Goal: Transaction & Acquisition: Purchase product/service

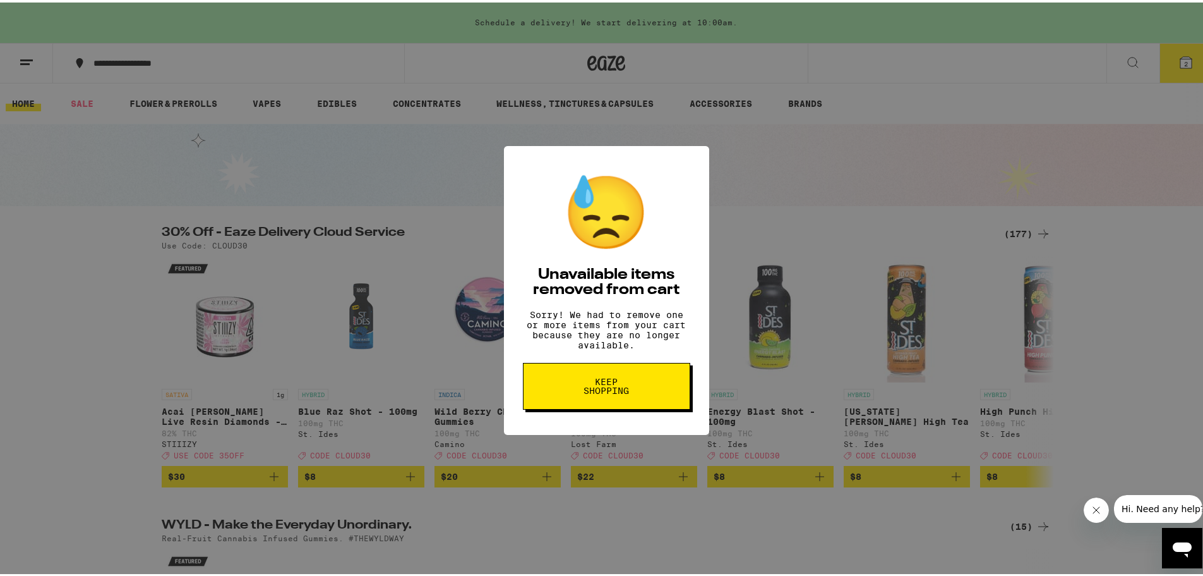
click at [629, 392] on span "Keep Shopping" at bounding box center [606, 384] width 65 height 18
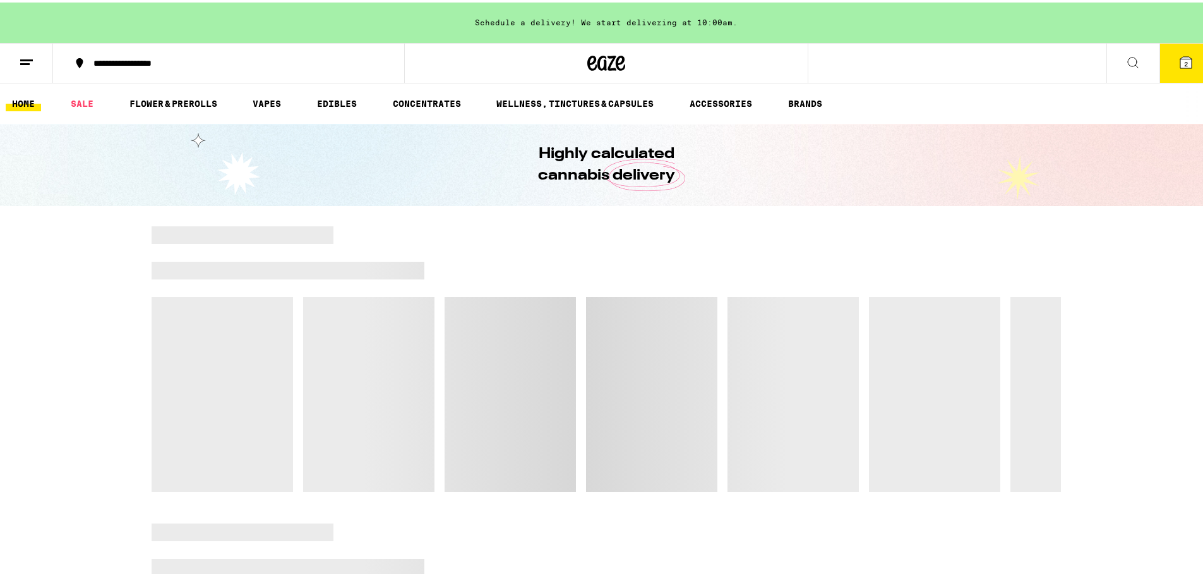
click at [1176, 69] on button "2" at bounding box center [1186, 60] width 53 height 39
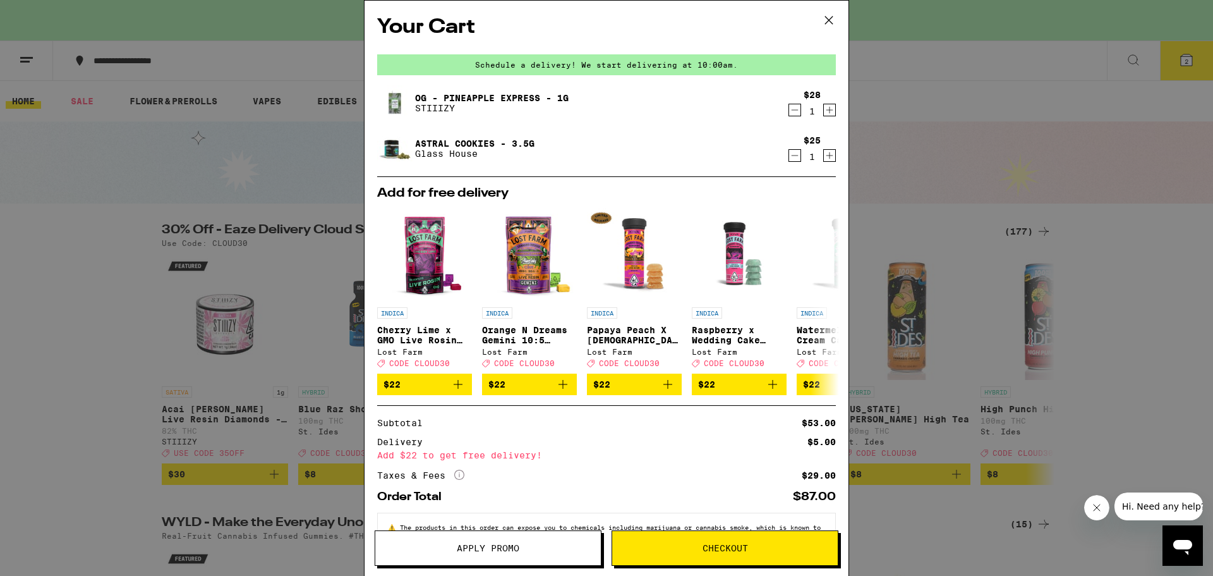
click at [789, 159] on icon "Decrement" at bounding box center [794, 155] width 11 height 15
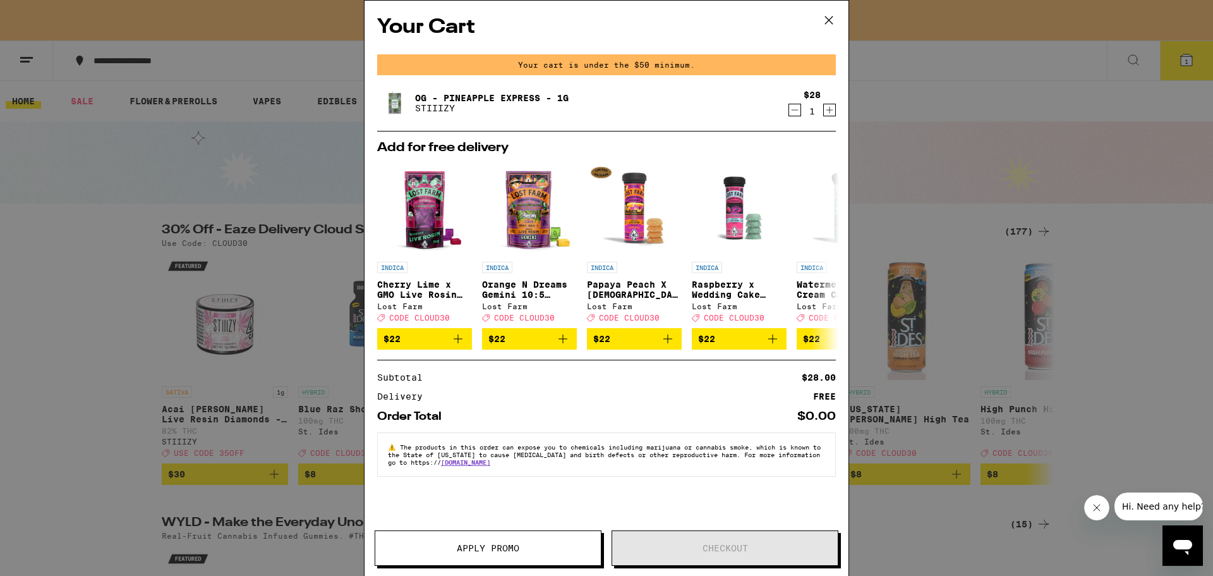
click at [229, 308] on div "Your Cart Your cart is under the $50 minimum. OG - Pineapple Express - 1g STIII…" at bounding box center [606, 288] width 1213 height 576
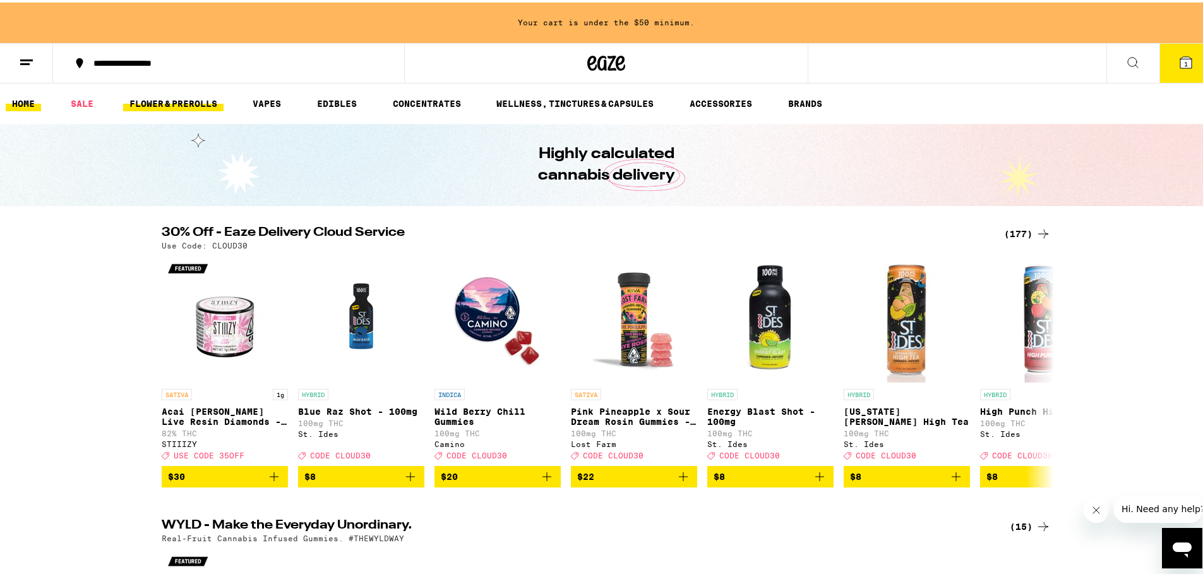
click at [212, 103] on link "FLOWER & PREROLLS" at bounding box center [173, 100] width 100 height 15
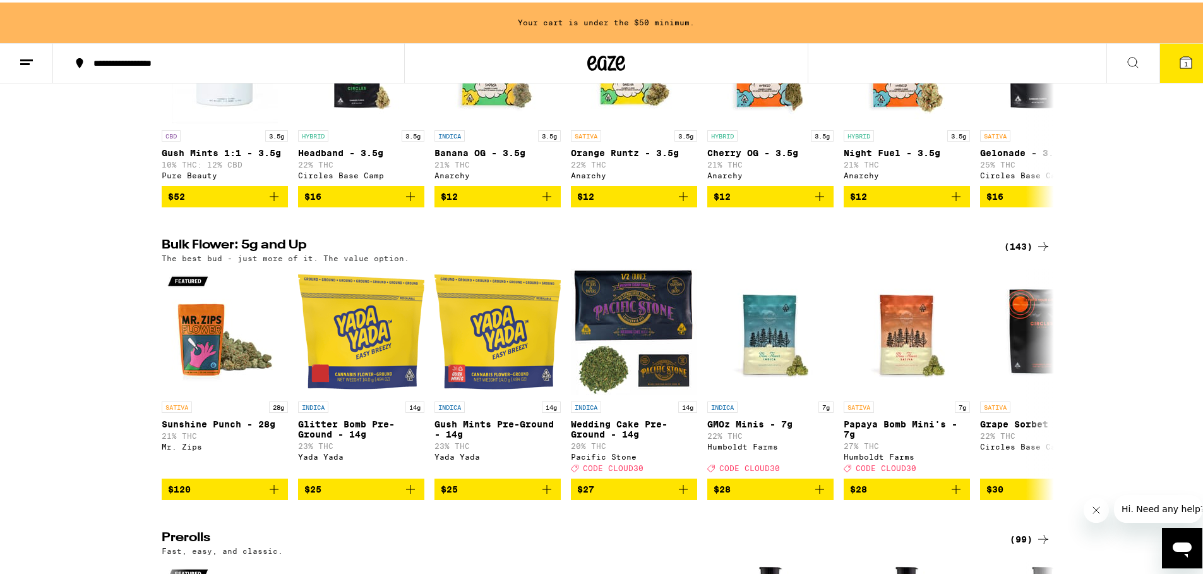
scroll to position [253, 0]
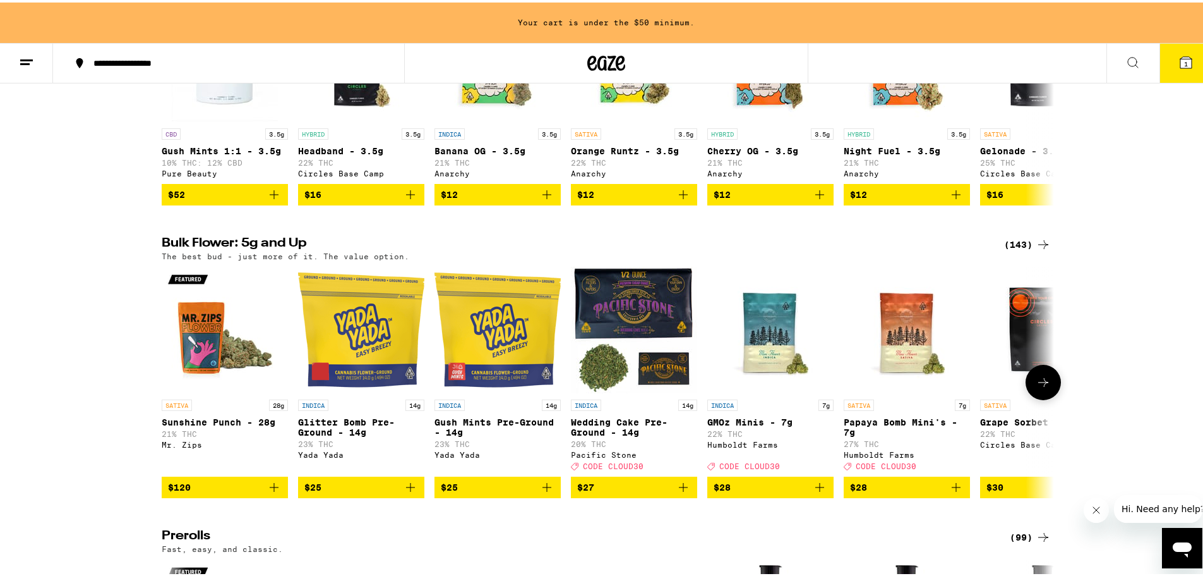
click at [1040, 384] on icon at bounding box center [1044, 379] width 10 height 9
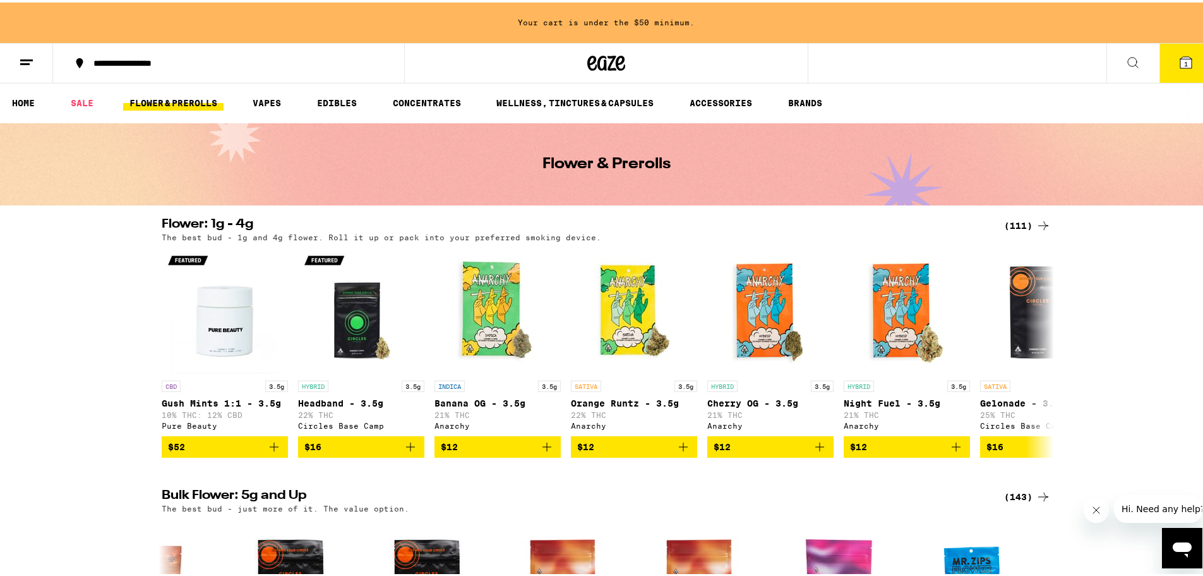
scroll to position [0, 0]
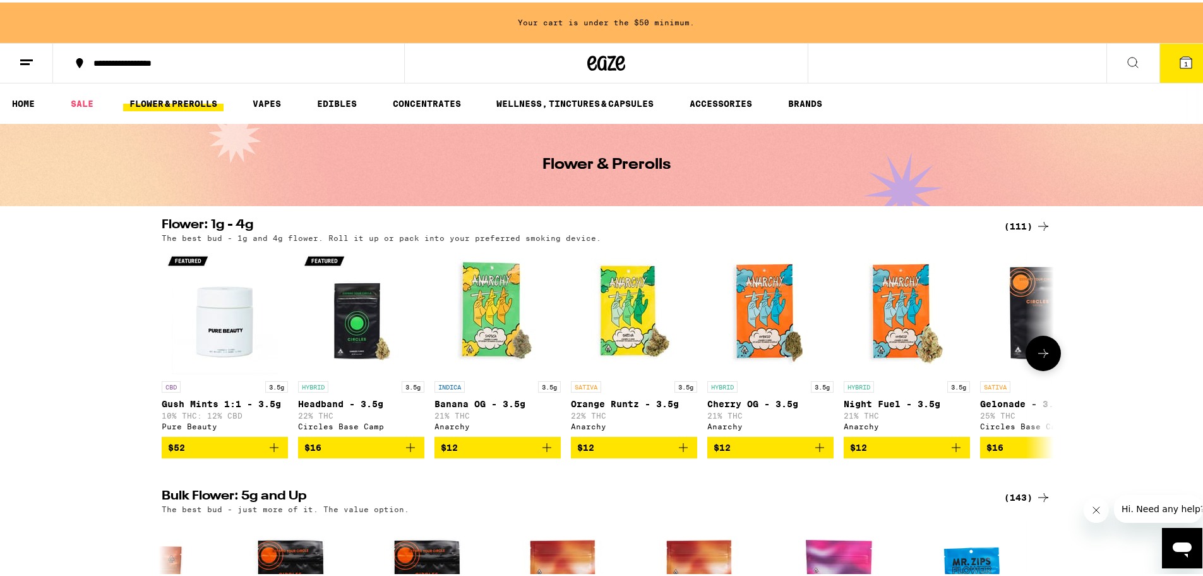
click at [1043, 351] on icon at bounding box center [1043, 350] width 15 height 15
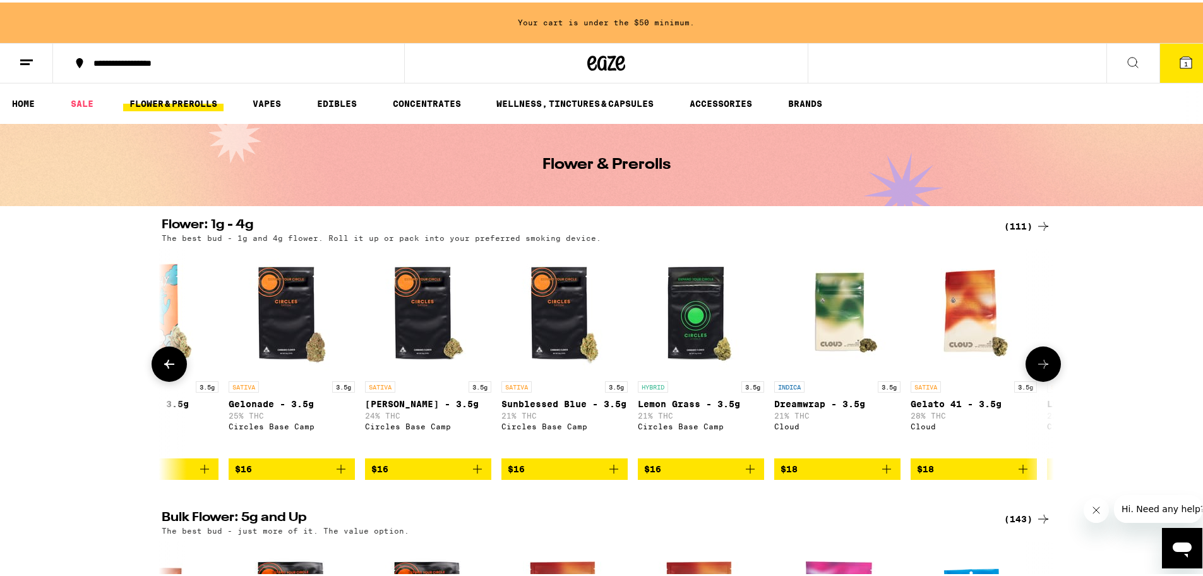
click at [1043, 351] on button at bounding box center [1043, 361] width 35 height 35
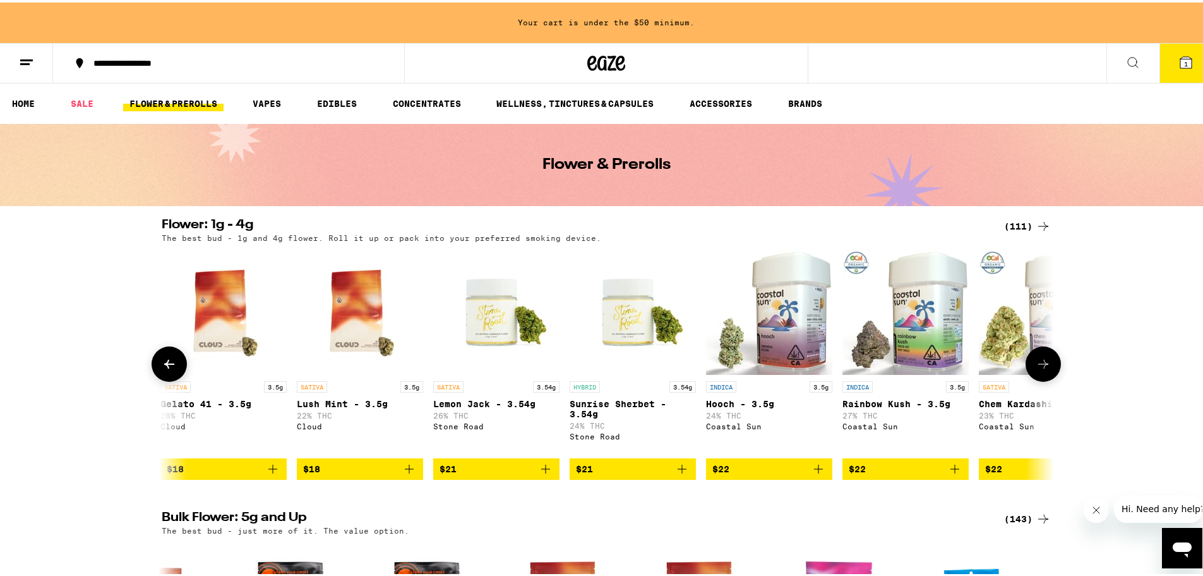
scroll to position [0, 1504]
click at [1043, 351] on button at bounding box center [1043, 361] width 35 height 35
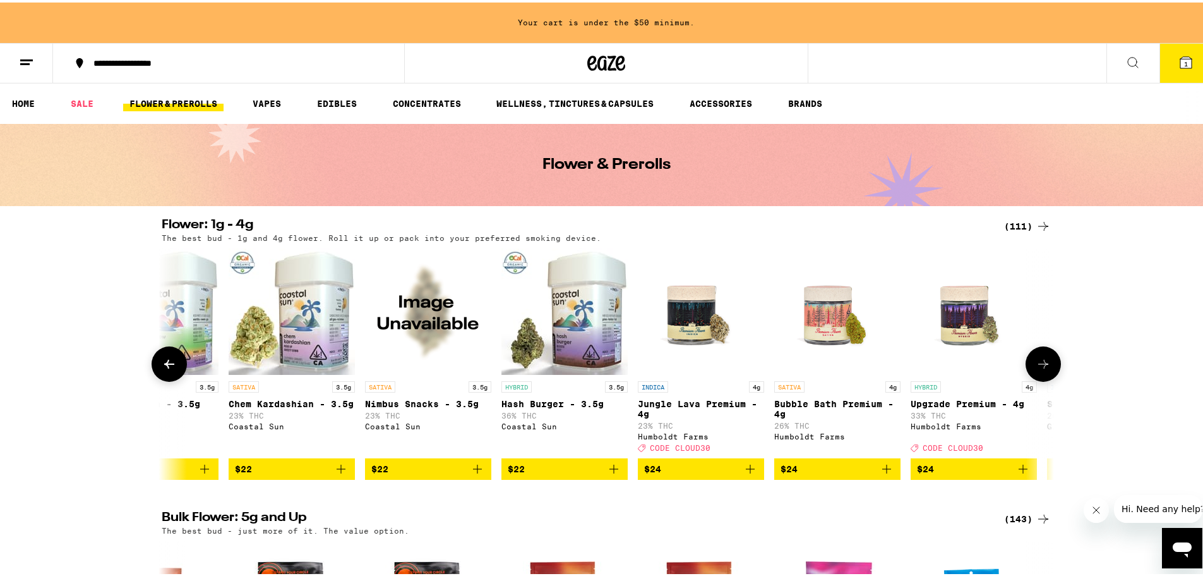
scroll to position [0, 2255]
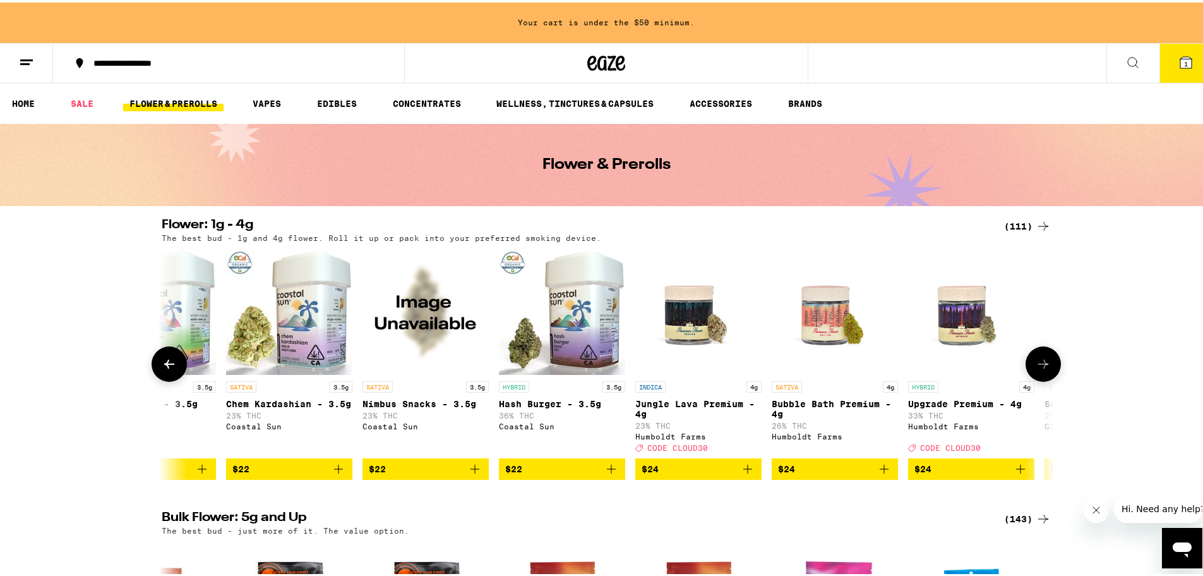
click at [1043, 351] on button at bounding box center [1043, 361] width 35 height 35
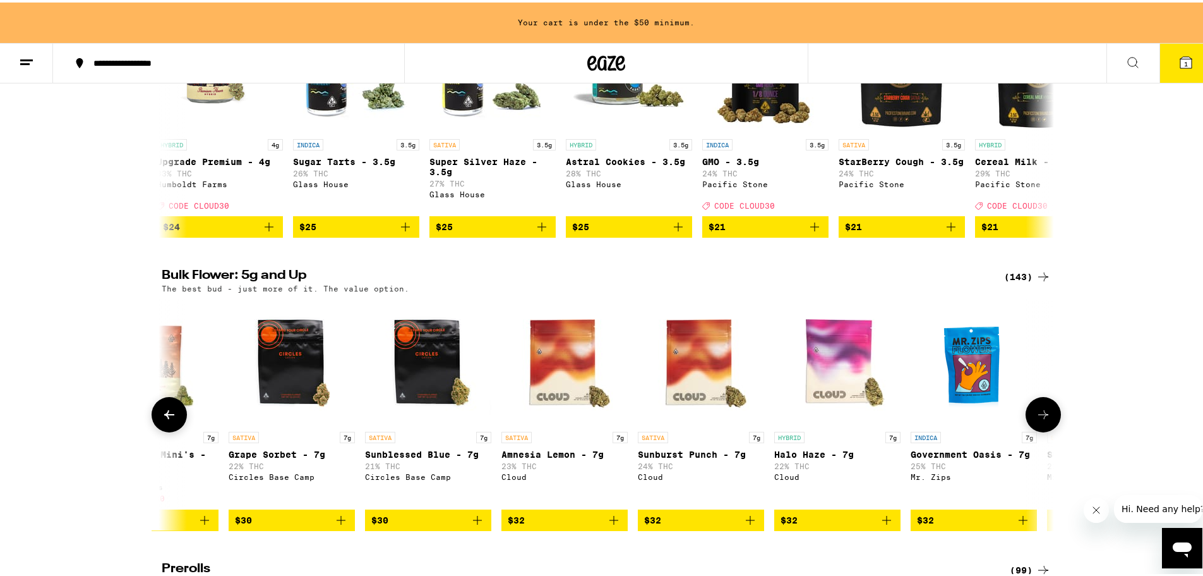
scroll to position [253, 0]
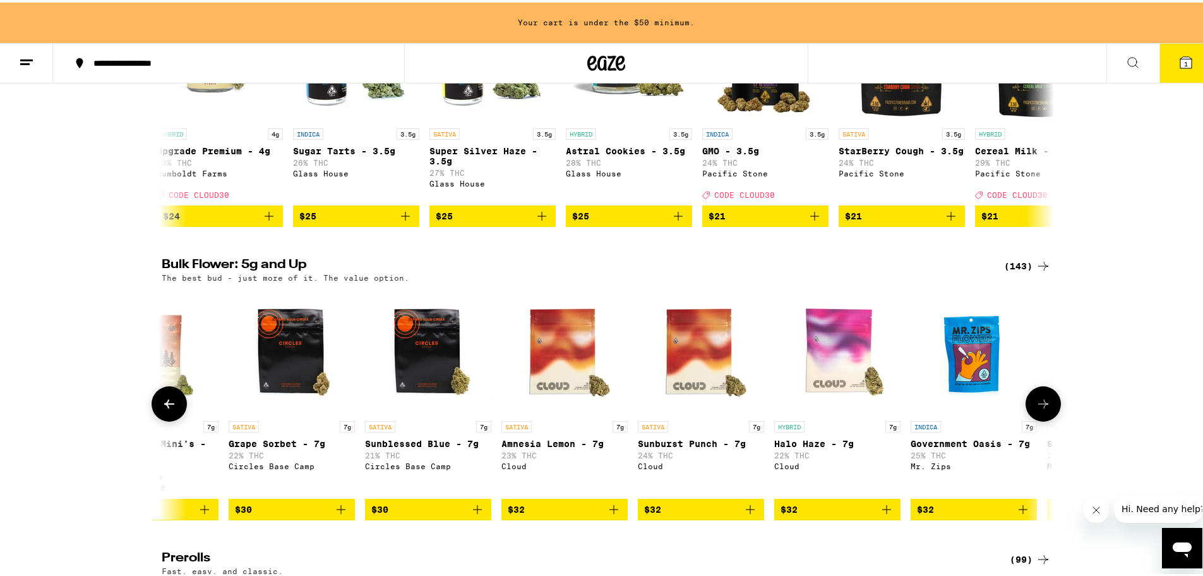
click at [1041, 409] on icon at bounding box center [1043, 401] width 15 height 15
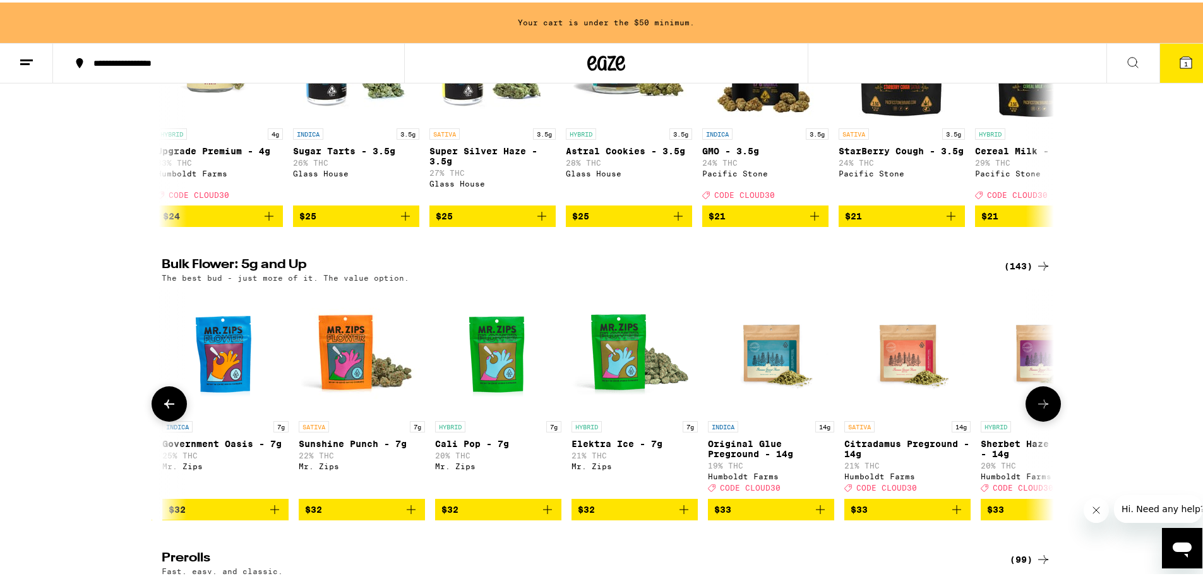
scroll to position [0, 1504]
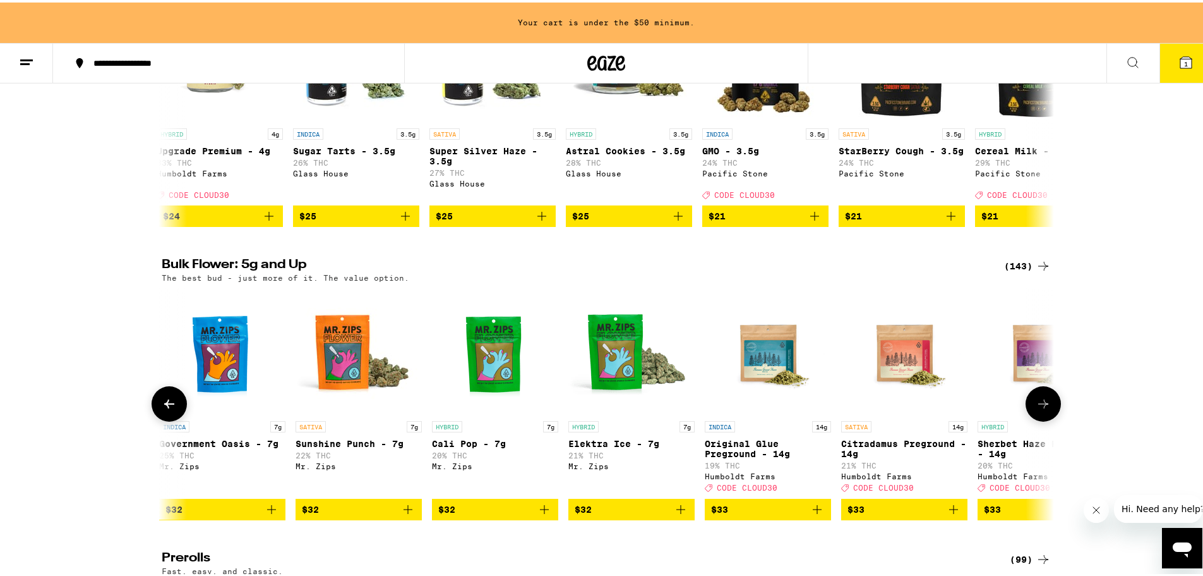
click at [167, 406] on button at bounding box center [169, 400] width 35 height 35
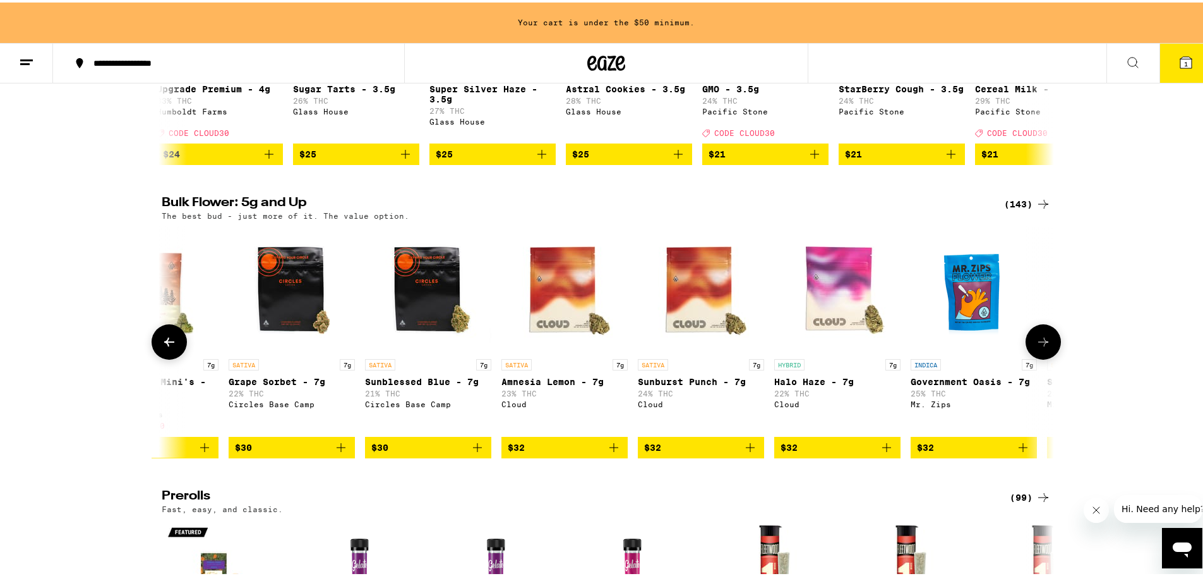
scroll to position [316, 0]
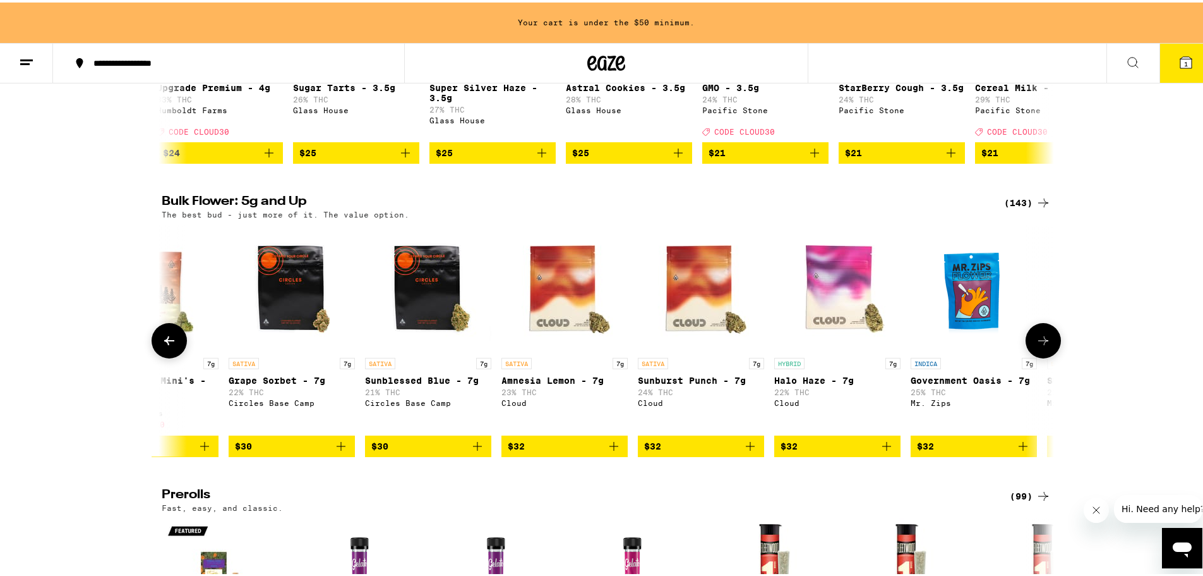
click at [1042, 346] on icon at bounding box center [1043, 337] width 15 height 15
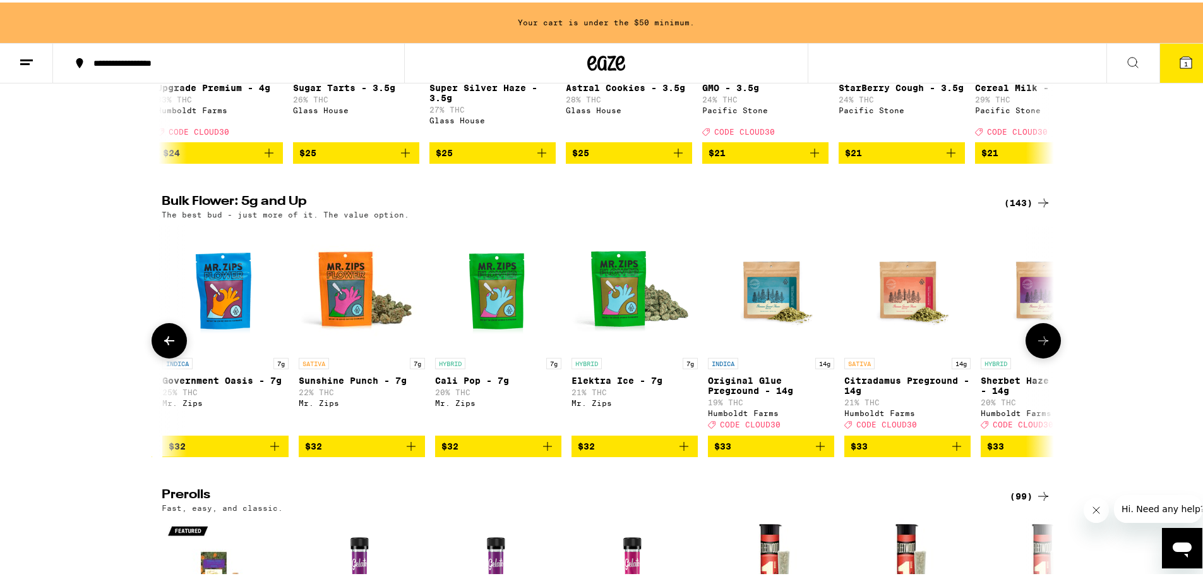
scroll to position [0, 1504]
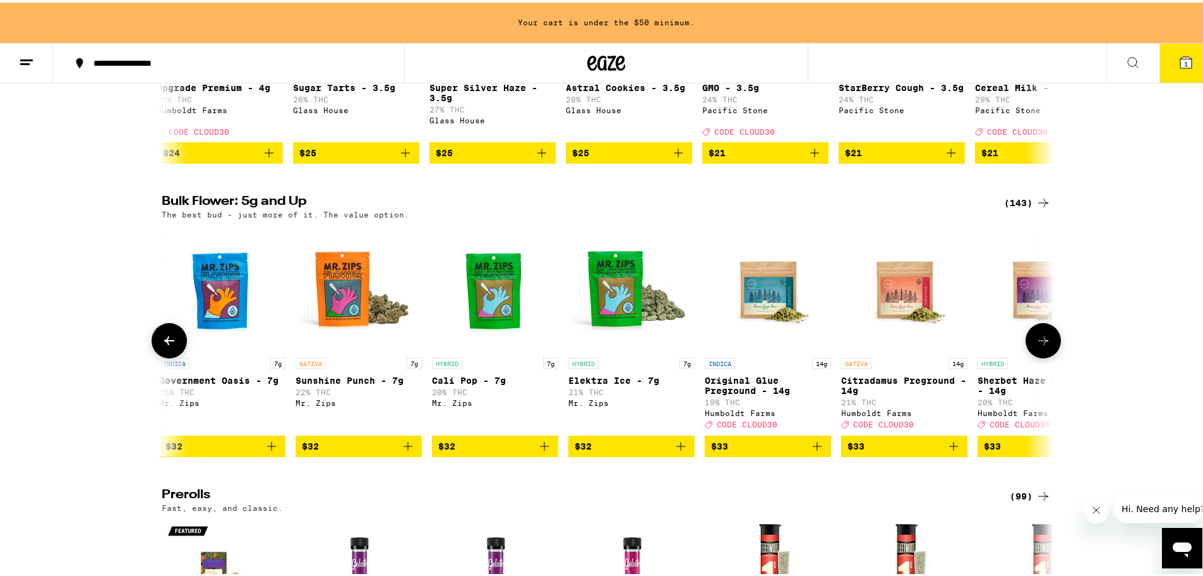
click at [488, 319] on img "Open page for Cali Pop - 7g from Mr. Zips" at bounding box center [495, 285] width 126 height 126
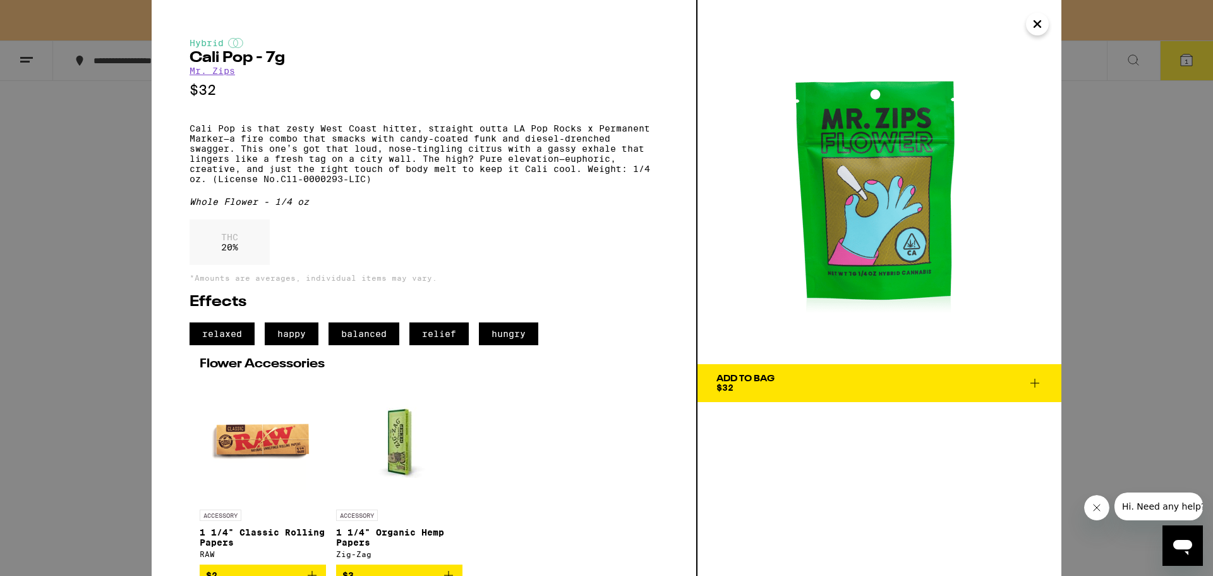
click at [1097, 294] on div "Hybrid Cali Pop - 7g Mr. Zips $32 Cali Pop is that zesty West Coast hitter, str…" at bounding box center [606, 288] width 1213 height 576
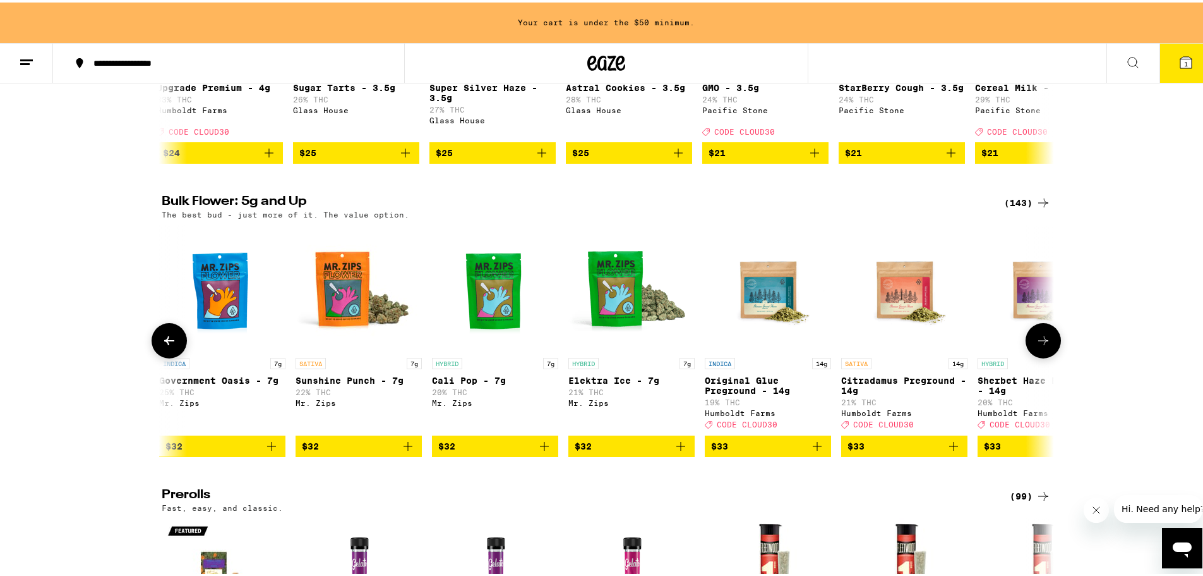
click at [603, 310] on img "Open page for Elektra Ice - 7g from Mr. Zips" at bounding box center [632, 285] width 126 height 126
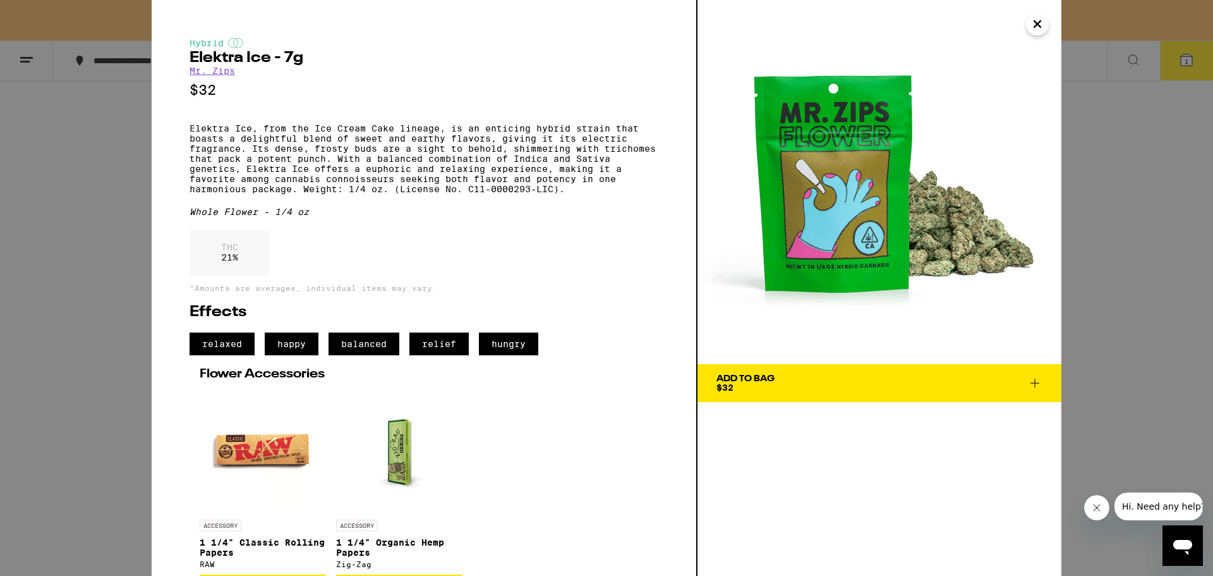
click at [1139, 332] on div "Hybrid Elektra Ice - 7g Mr. Zips $32 Elektra Ice, from the Ice Cream Cake linea…" at bounding box center [606, 288] width 1213 height 576
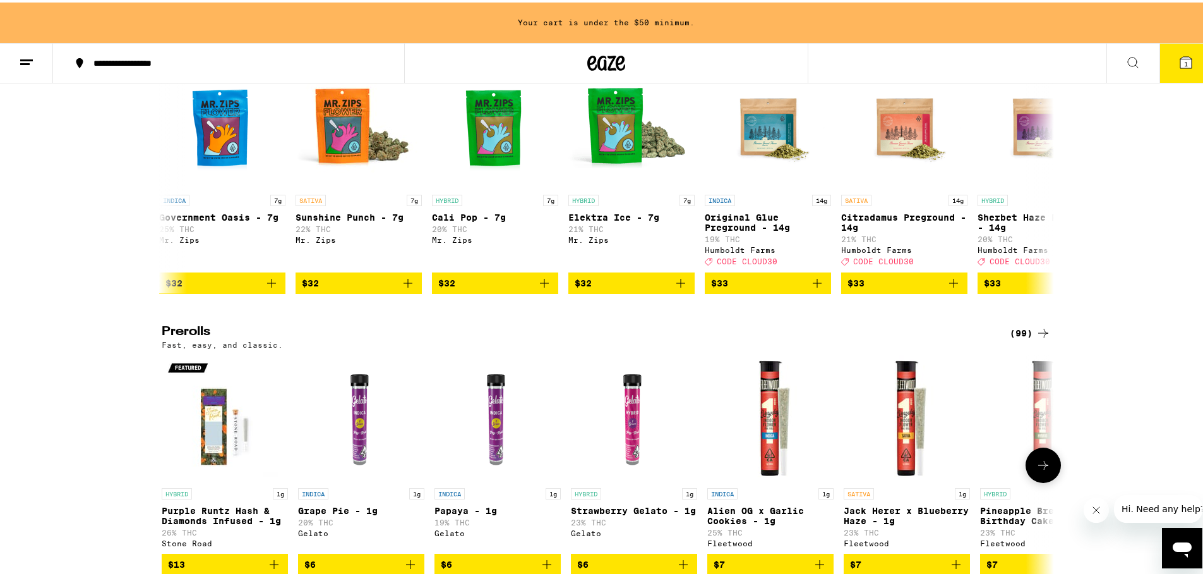
scroll to position [442, 0]
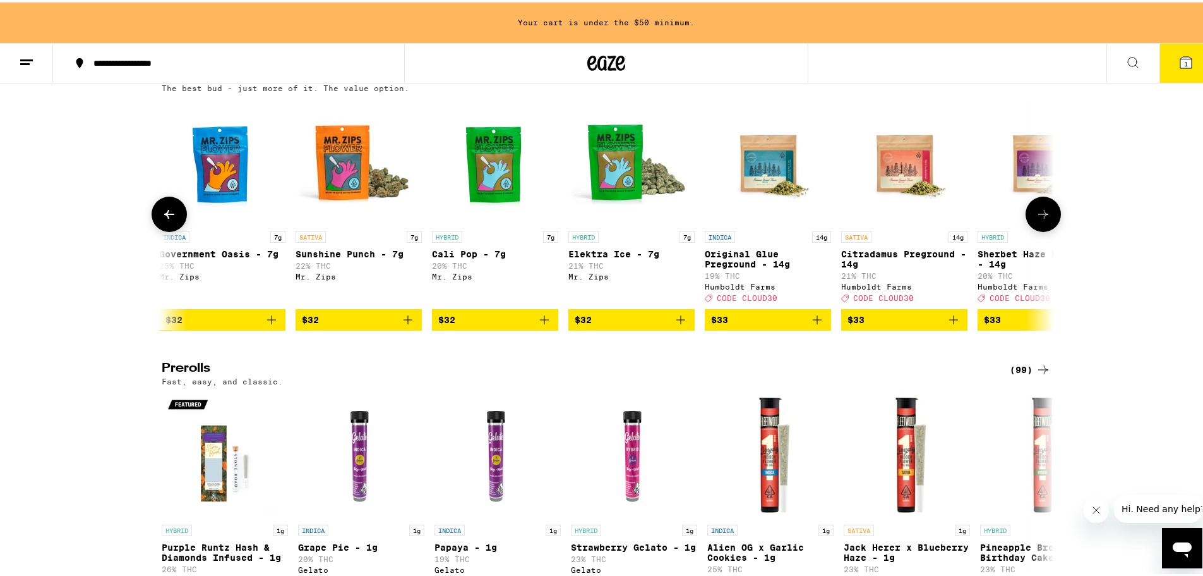
click at [501, 171] on img "Open page for Cali Pop - 7g from Mr. Zips" at bounding box center [495, 159] width 126 height 126
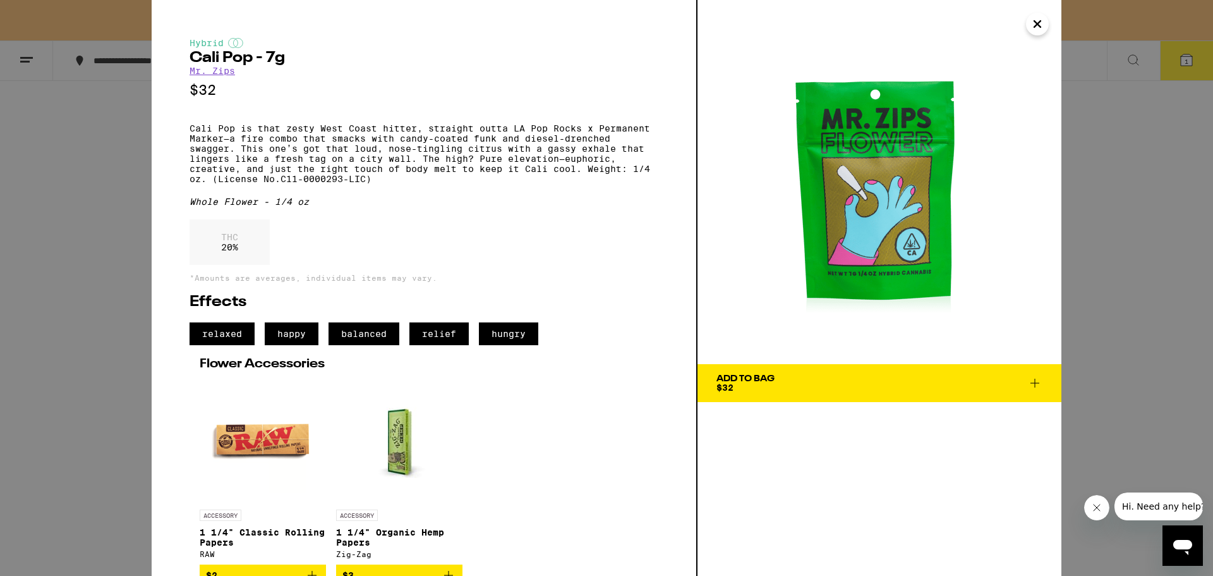
click at [19, 224] on div "Hybrid Cali Pop - 7g Mr. Zips $32 Cali Pop is that zesty West Coast hitter, str…" at bounding box center [606, 288] width 1213 height 576
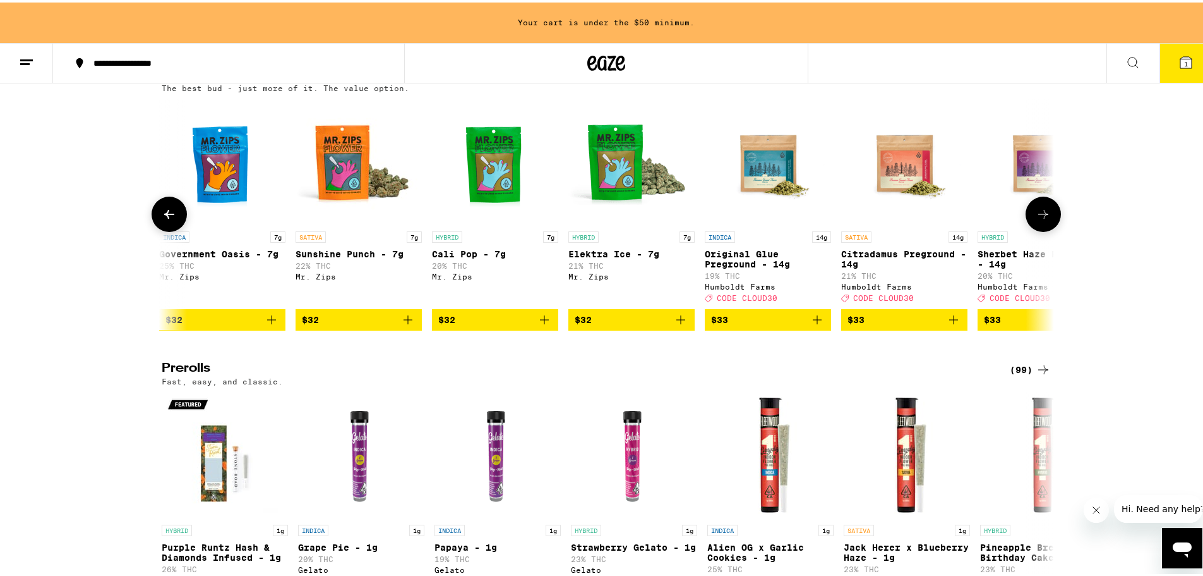
click at [505, 325] on span "$32" at bounding box center [495, 317] width 114 height 15
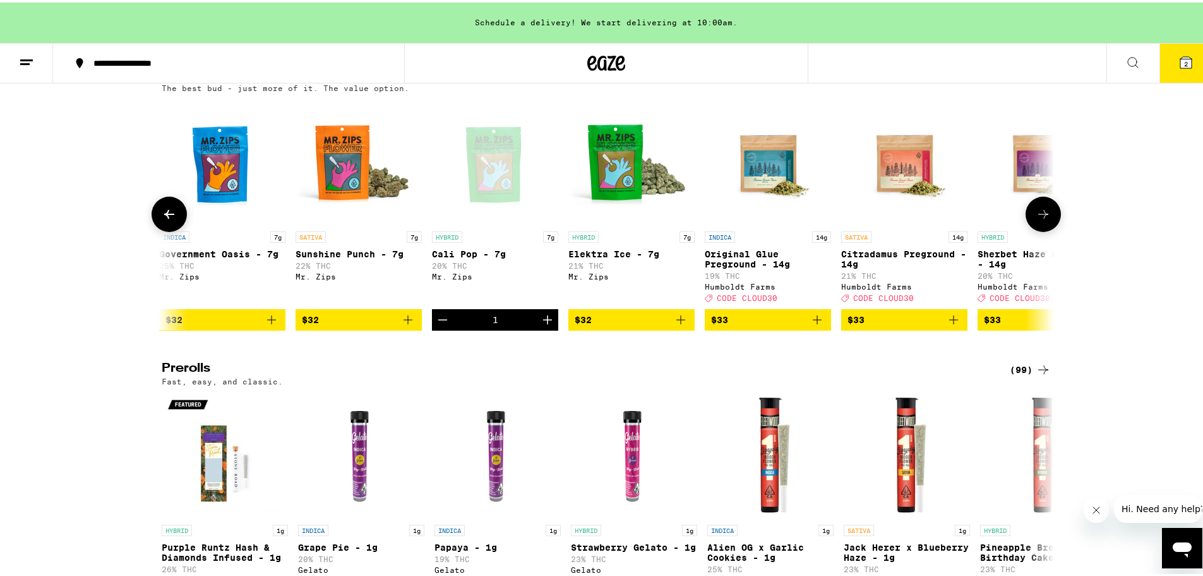
click at [215, 204] on img "Open page for Government Oasis - 7g from Mr. Zips" at bounding box center [222, 159] width 126 height 126
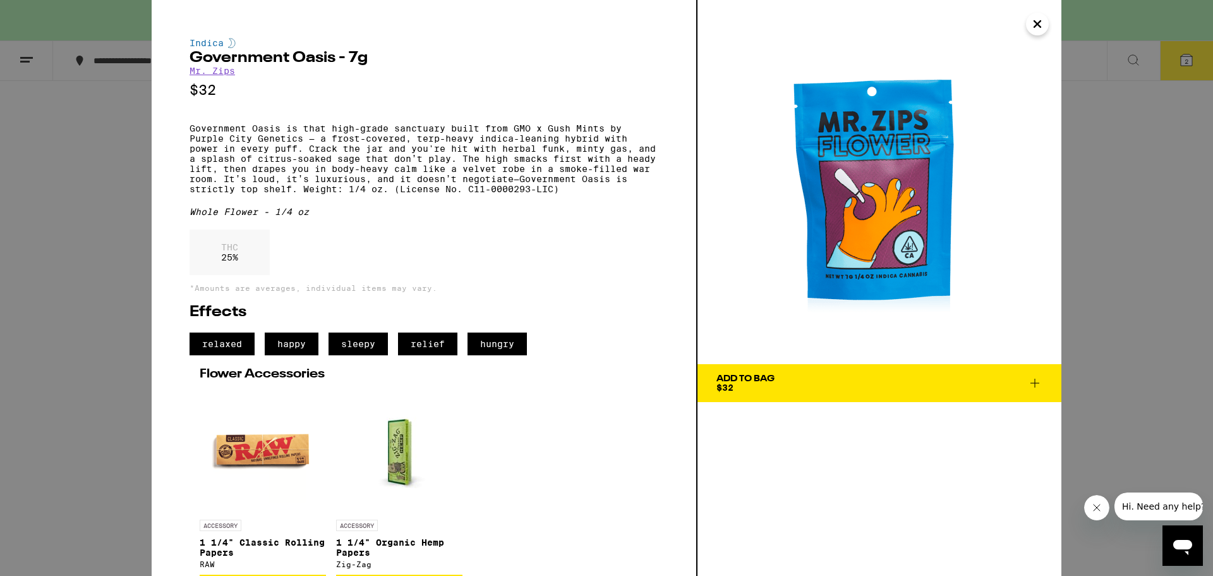
click at [61, 257] on div "Indica Government Oasis - 7g Mr. Zips $32 Government Oasis is that high-grade s…" at bounding box center [606, 288] width 1213 height 576
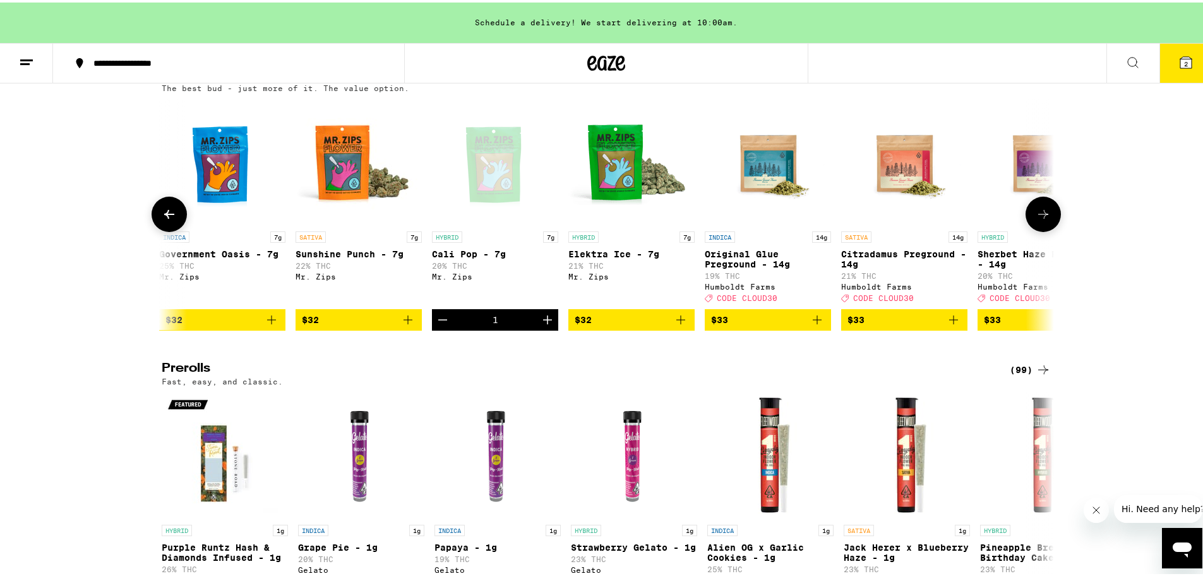
click at [227, 325] on span "$32" at bounding box center [223, 317] width 114 height 15
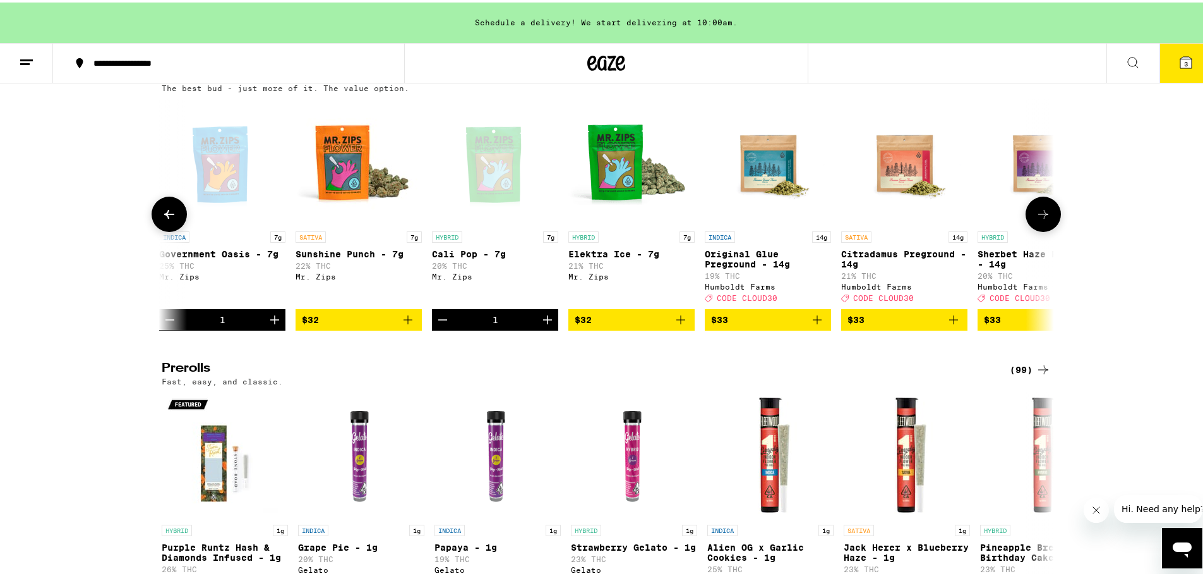
click at [514, 207] on div "Open page for Cali Pop - 7g from Mr. Zips" at bounding box center [495, 159] width 126 height 126
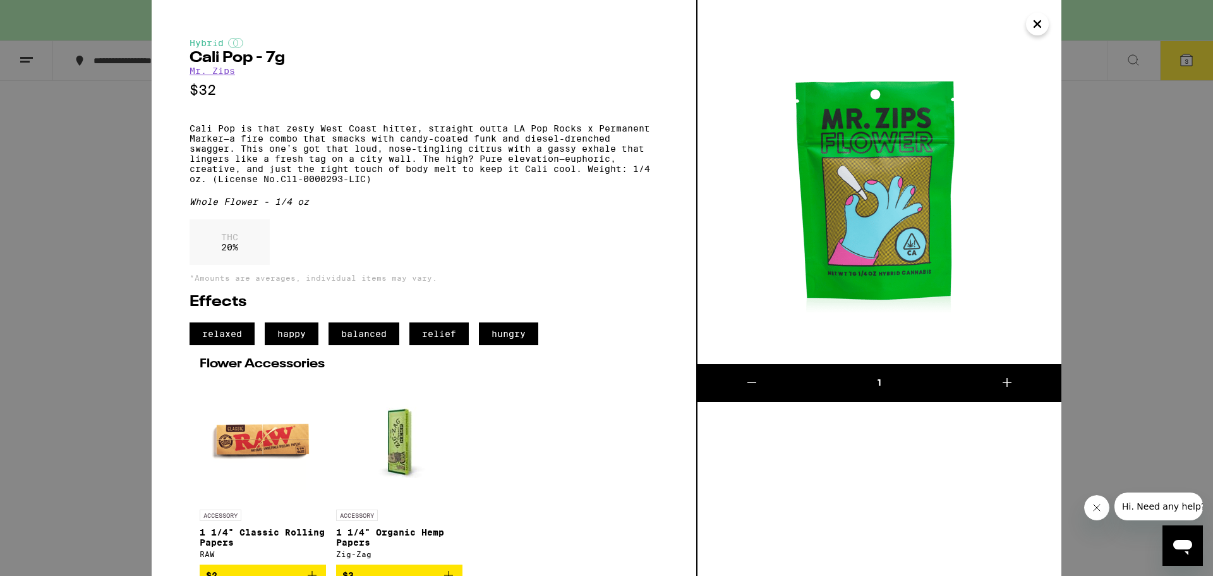
click at [1117, 293] on div "Hybrid Cali Pop - 7g Mr. Zips $32 Cali Pop is that zesty West Coast hitter, str…" at bounding box center [606, 288] width 1213 height 576
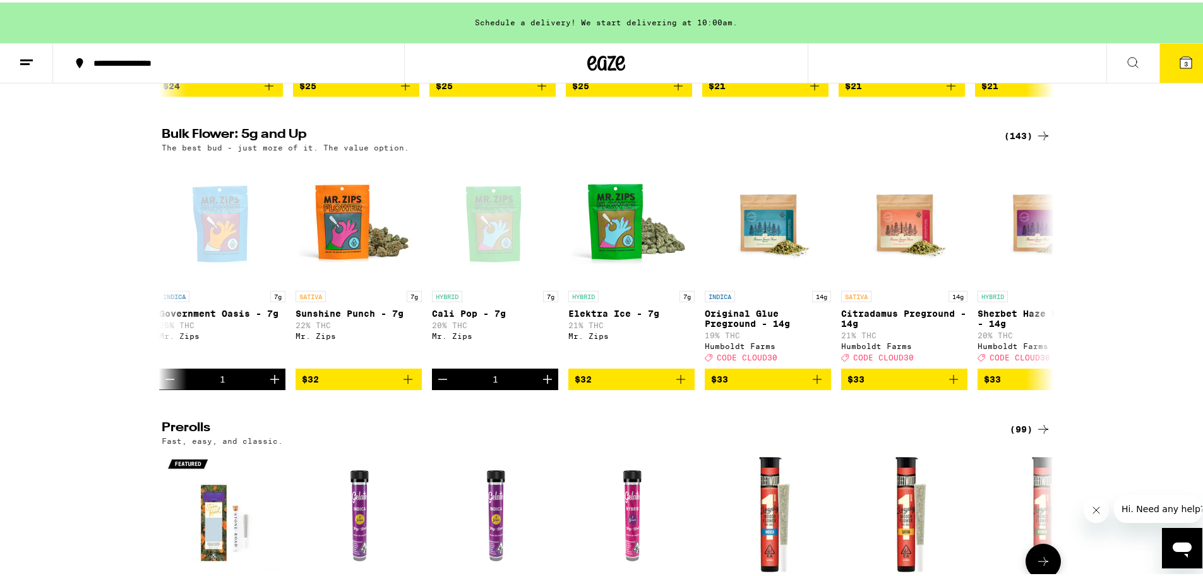
scroll to position [379, 0]
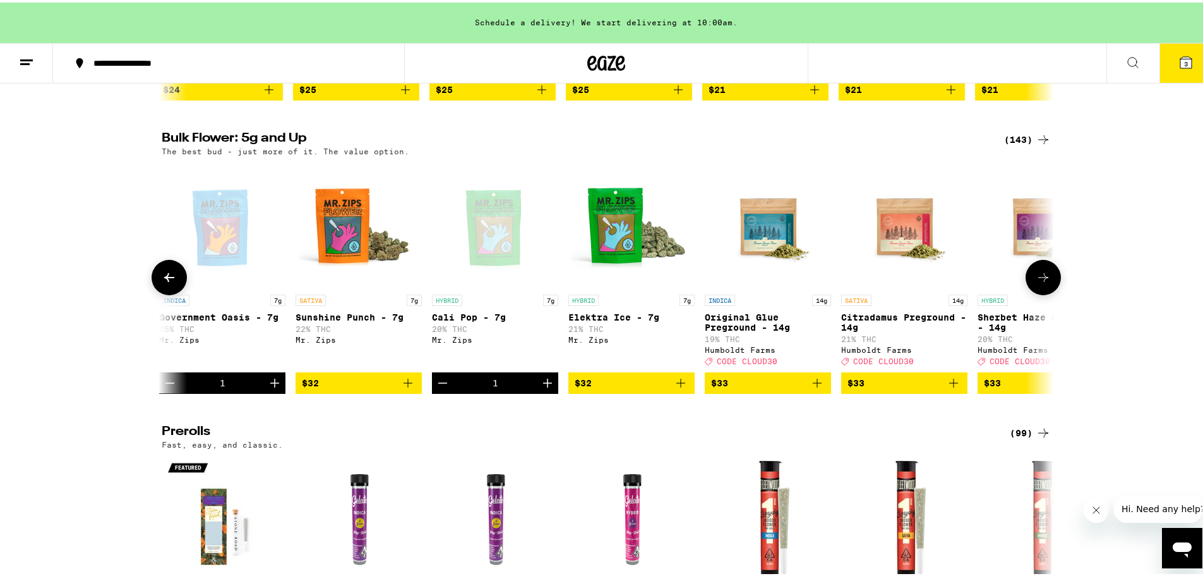
click at [163, 293] on button at bounding box center [169, 274] width 35 height 35
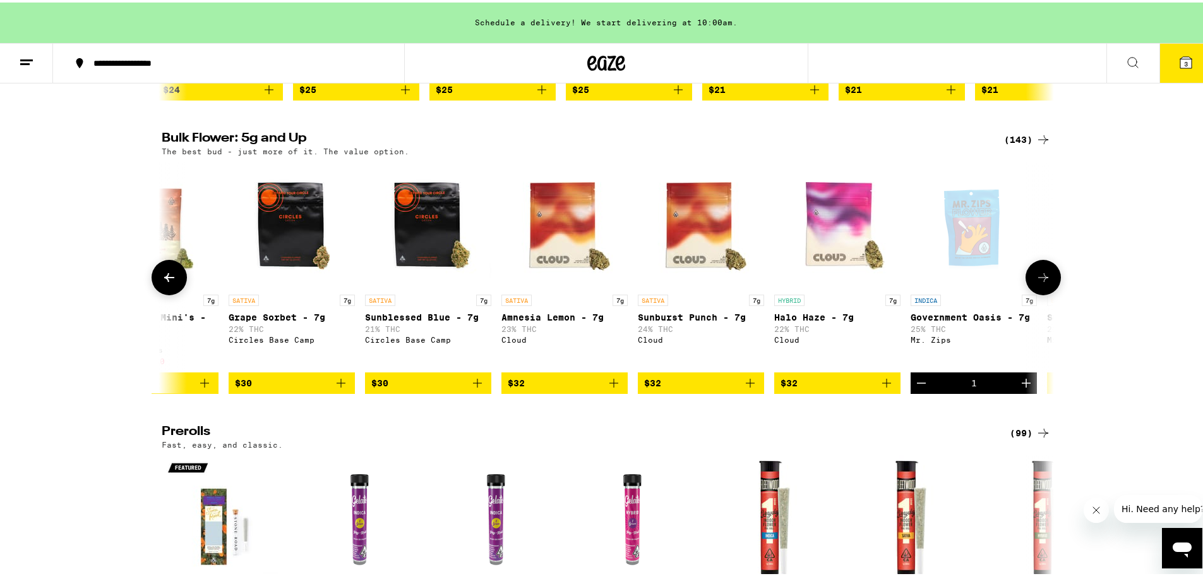
click at [1048, 293] on button at bounding box center [1043, 274] width 35 height 35
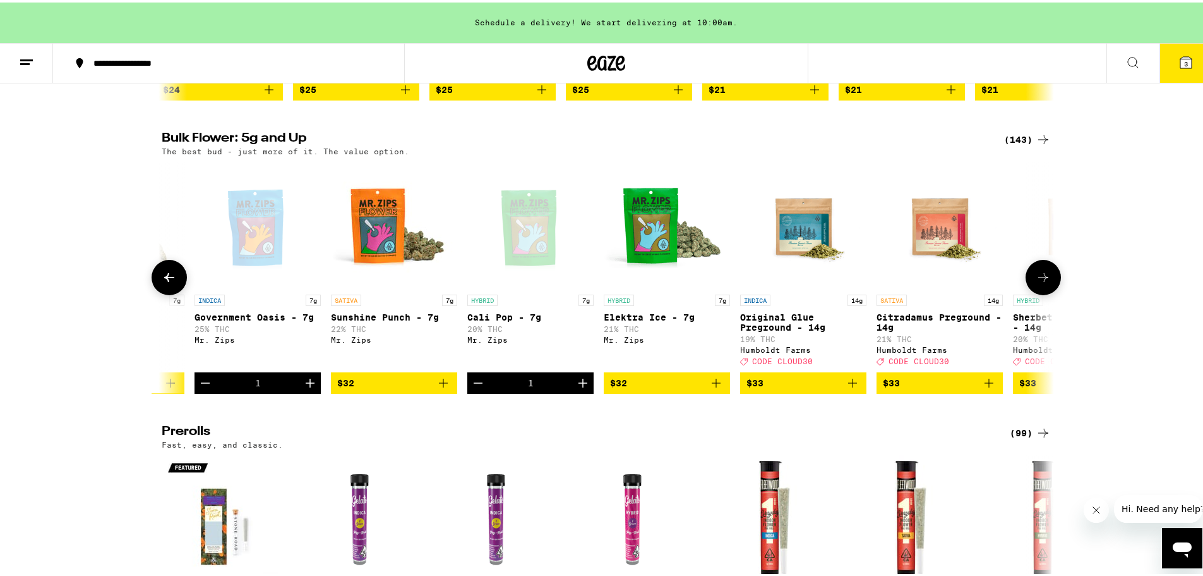
click at [1048, 293] on button at bounding box center [1043, 274] width 35 height 35
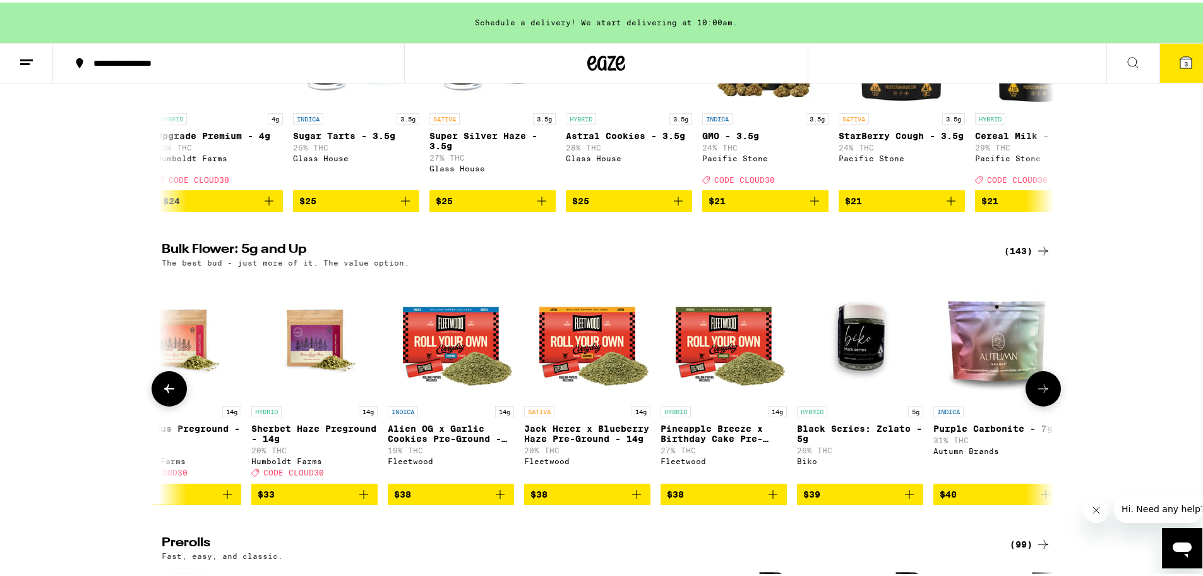
scroll to position [0, 0]
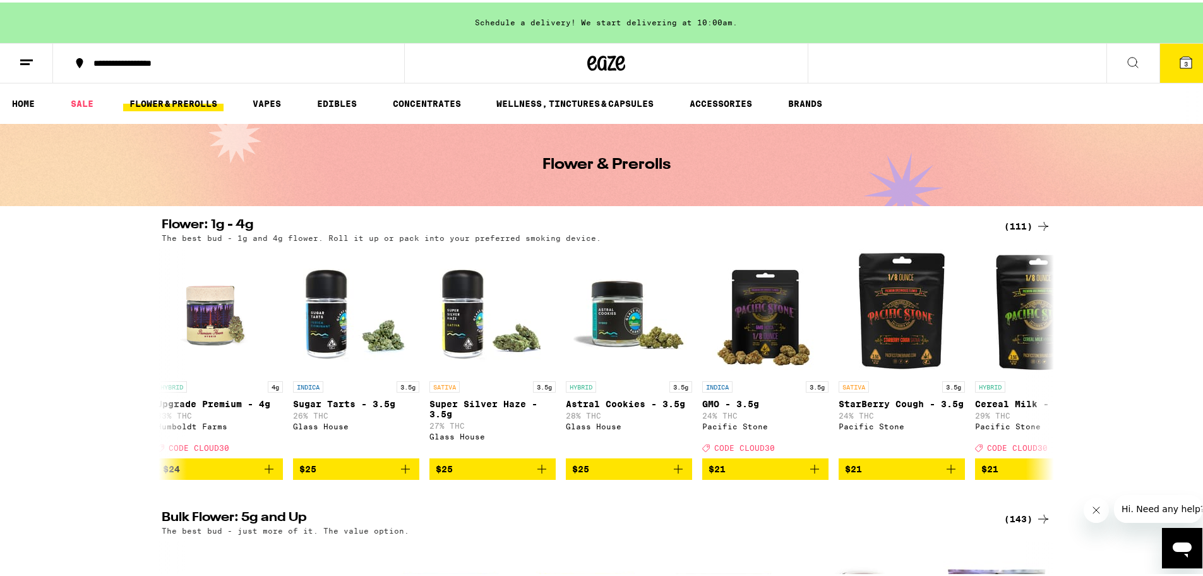
click at [1185, 62] on span "3" at bounding box center [1187, 61] width 4 height 8
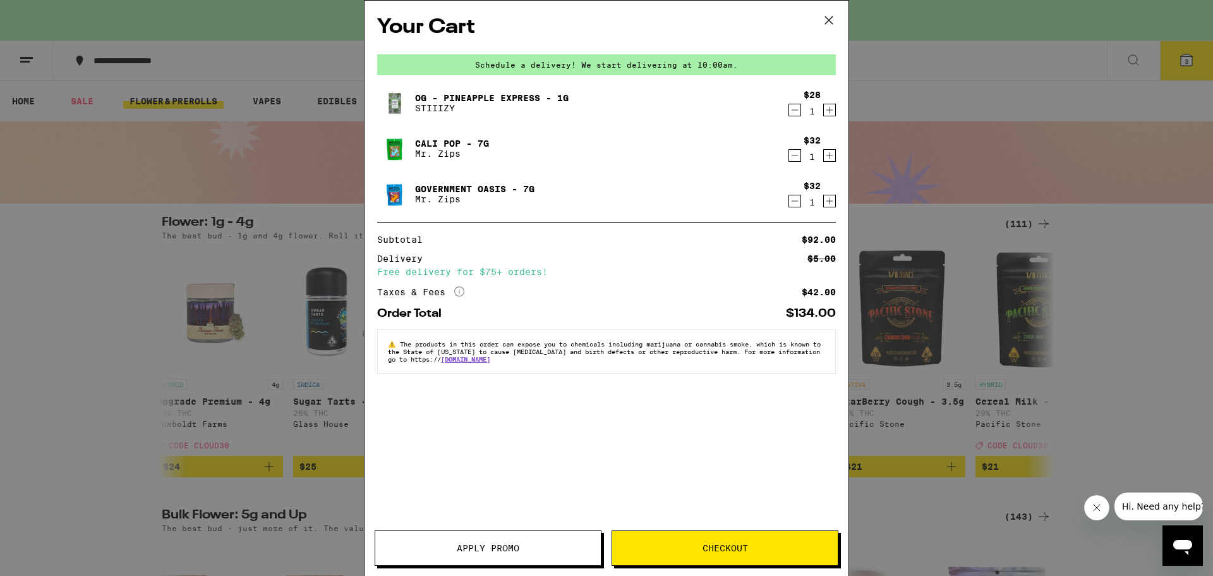
click at [670, 552] on span "Checkout" at bounding box center [725, 547] width 226 height 9
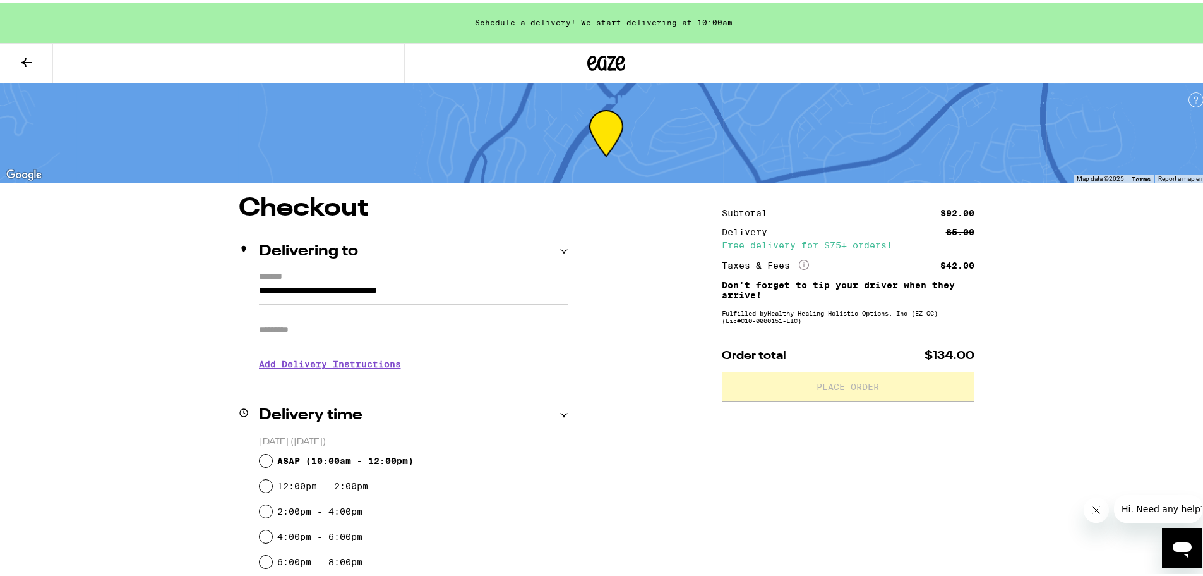
click at [308, 329] on input "Apt/Suite" at bounding box center [414, 327] width 310 height 30
type input "*****"
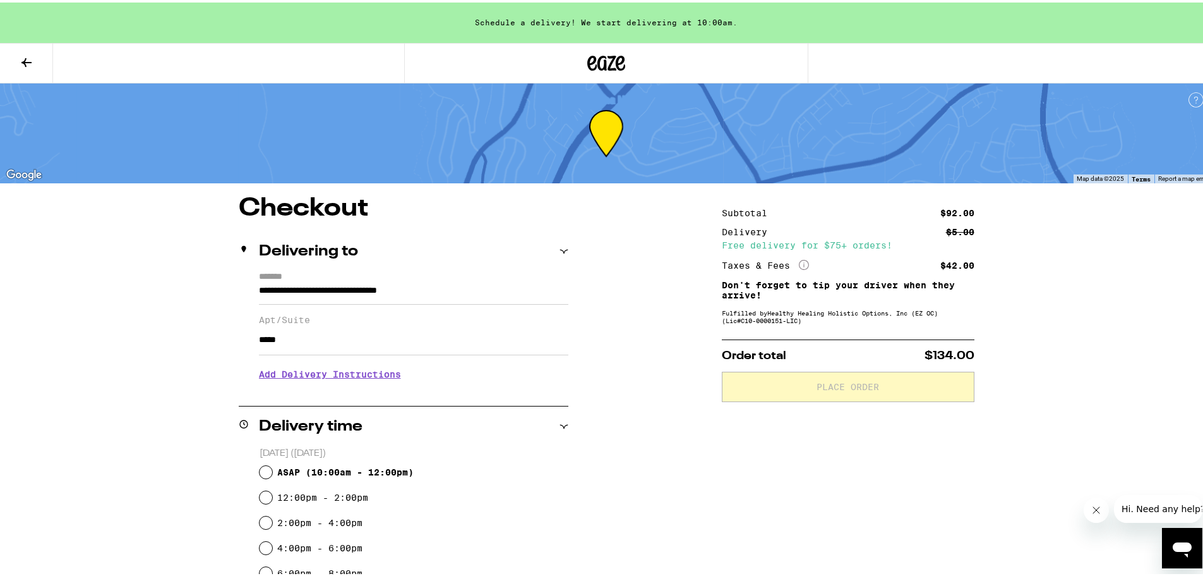
click at [205, 320] on div "**********" at bounding box center [607, 563] width 910 height 741
click at [303, 378] on h3 "Add Delivery Instructions" at bounding box center [414, 371] width 310 height 29
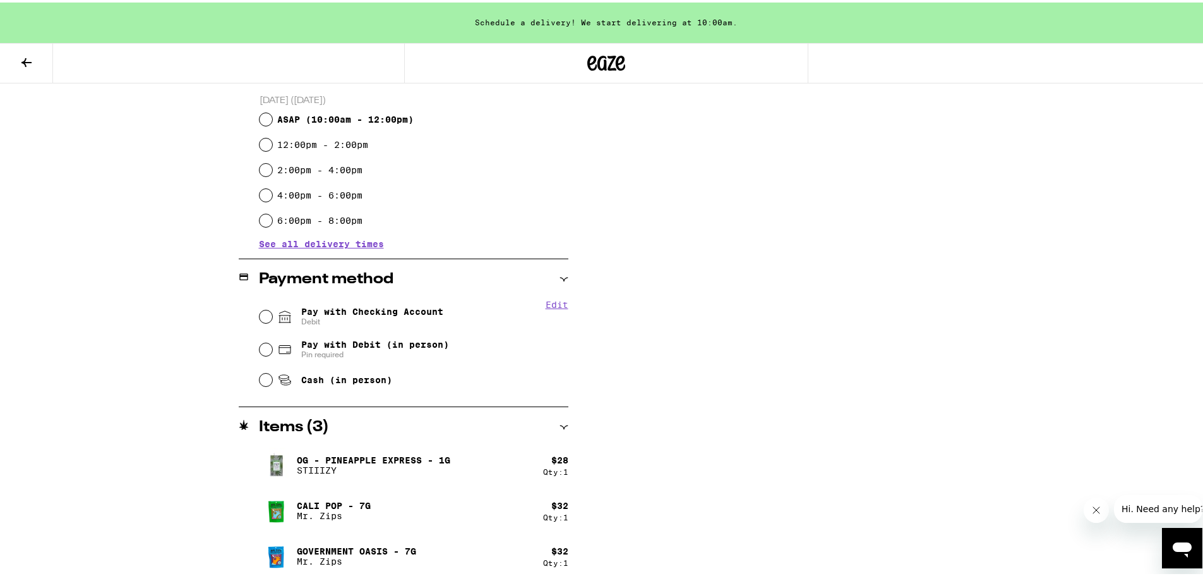
scroll to position [454, 0]
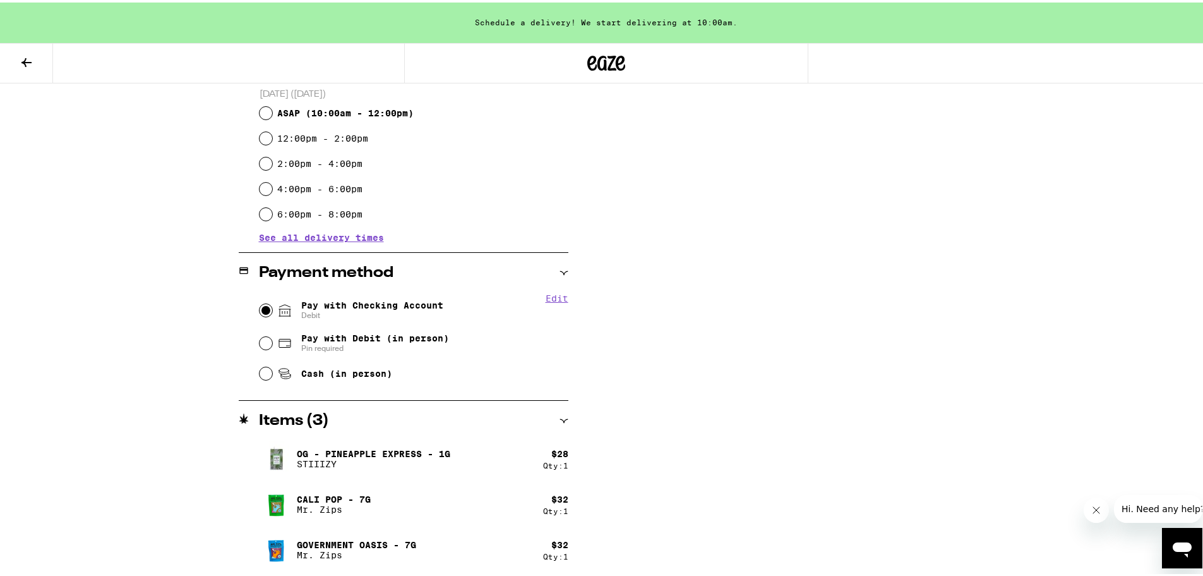
click at [260, 308] on input "Pay with Checking Account Debit" at bounding box center [266, 307] width 13 height 13
radio input "true"
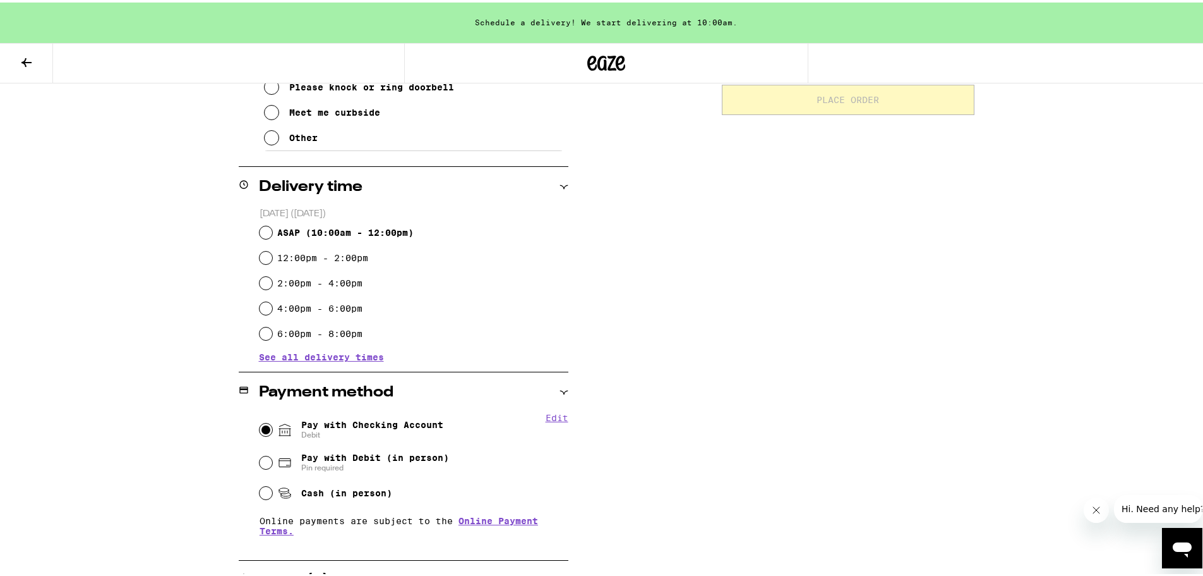
scroll to position [327, 0]
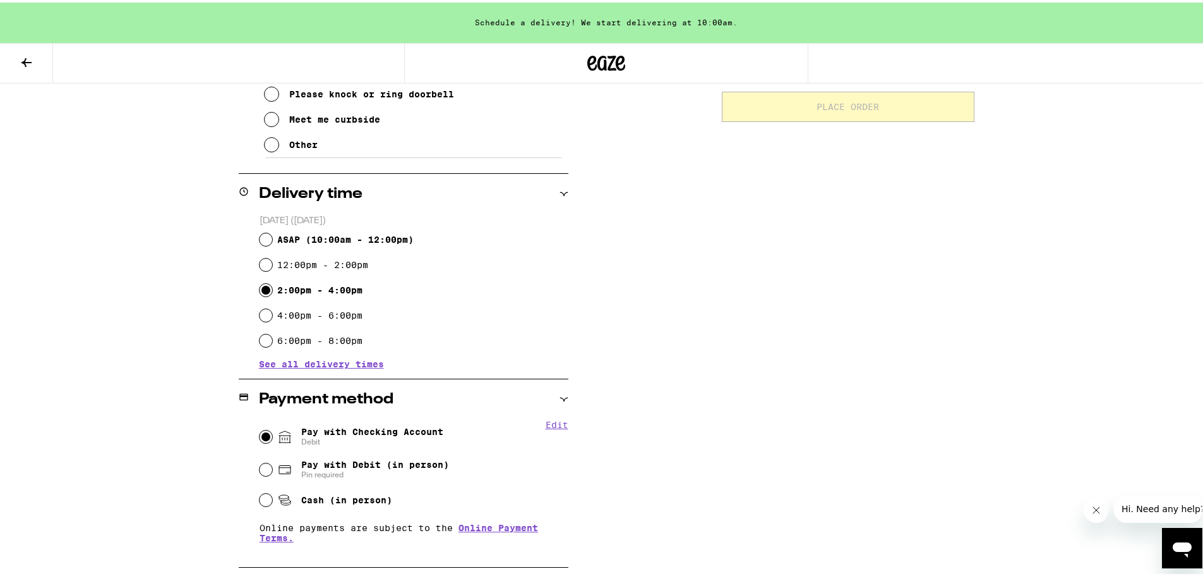
click at [260, 291] on input "2:00pm - 4:00pm" at bounding box center [266, 287] width 13 height 13
radio input "true"
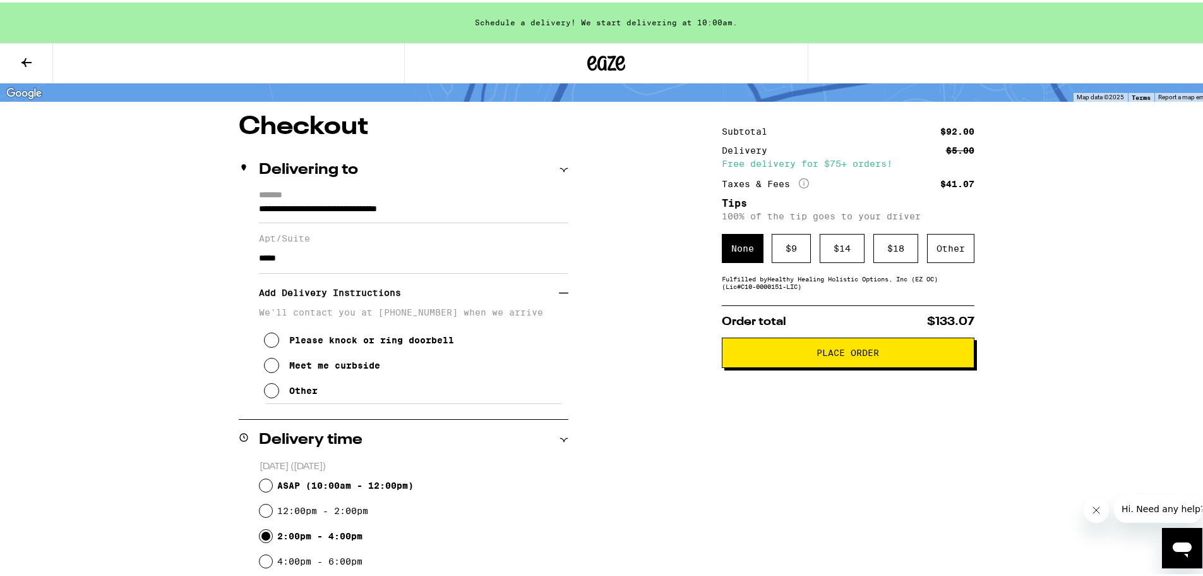
scroll to position [75, 0]
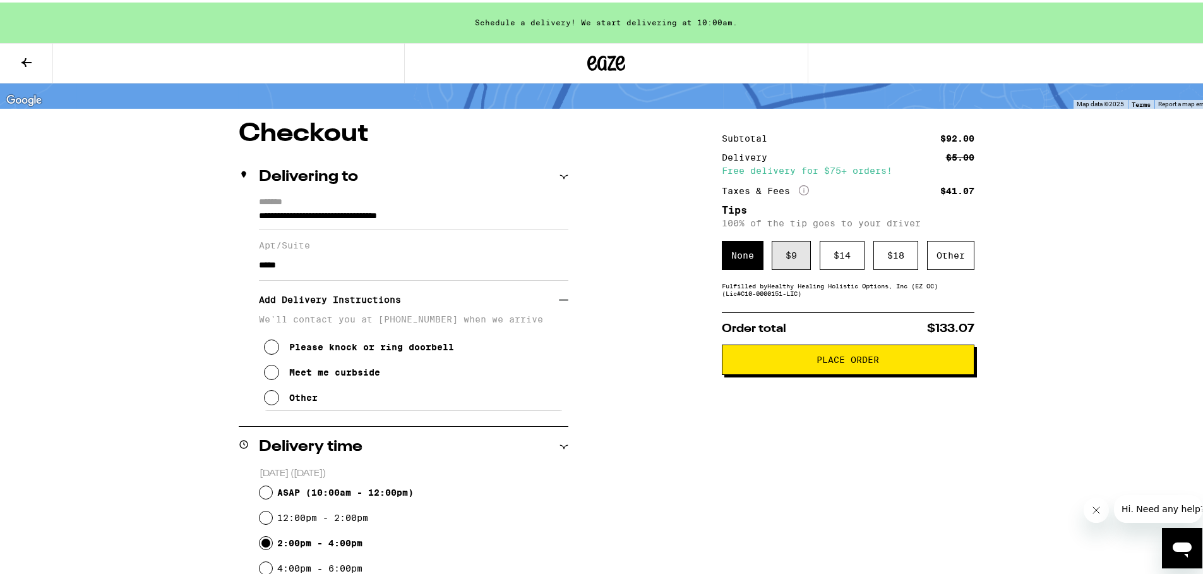
click at [775, 253] on div "$ 9" at bounding box center [791, 252] width 39 height 29
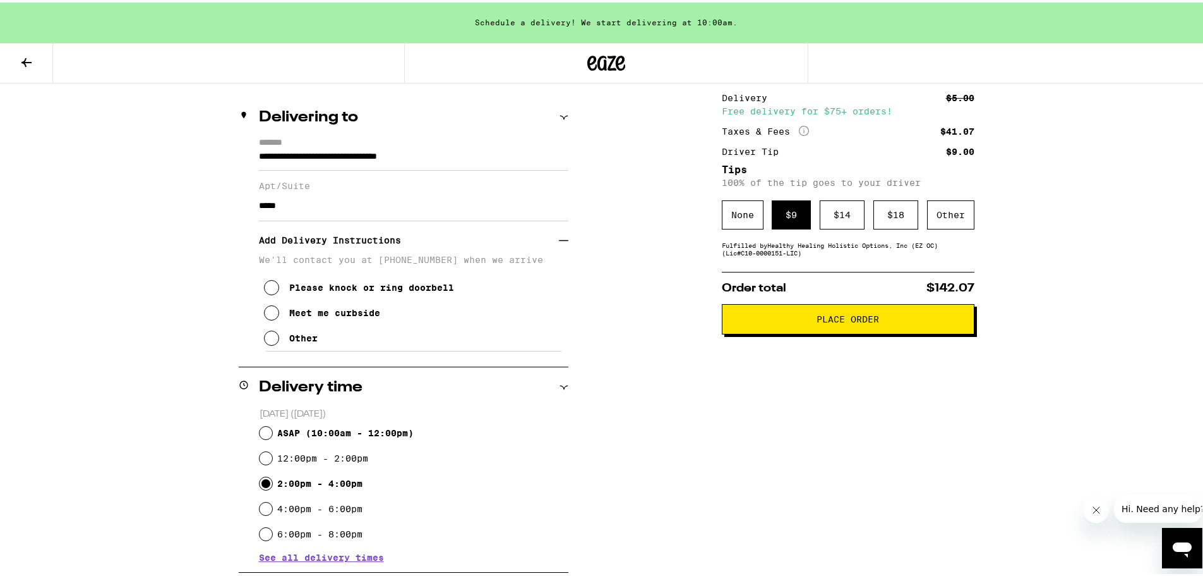
scroll to position [138, 0]
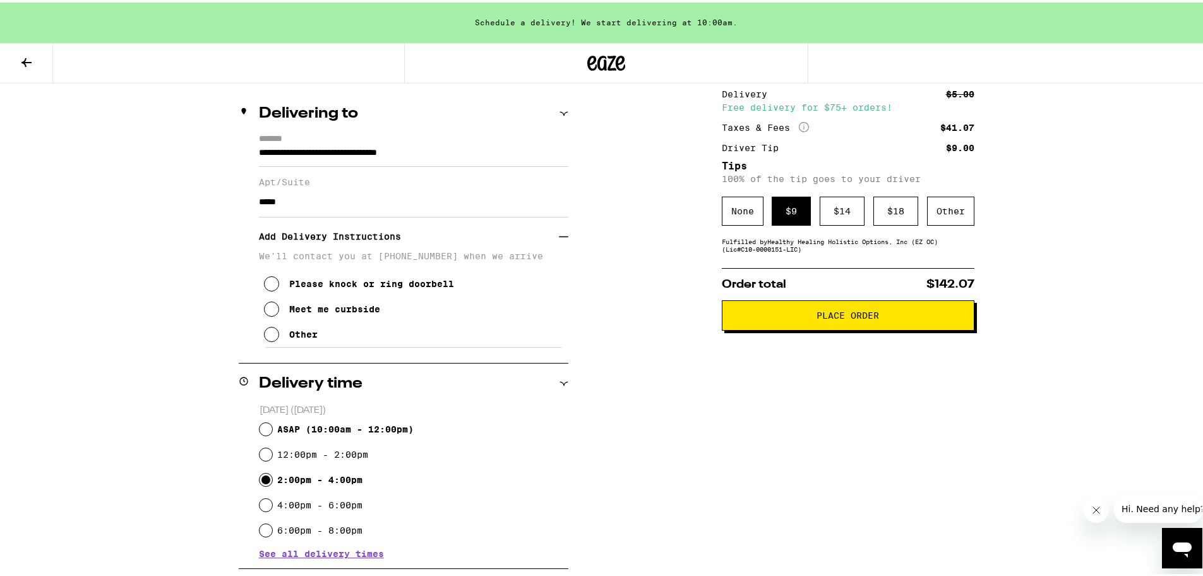
click at [304, 311] on div "Meet me curbside" at bounding box center [334, 306] width 91 height 10
click at [298, 335] on div "Other" at bounding box center [303, 332] width 28 height 10
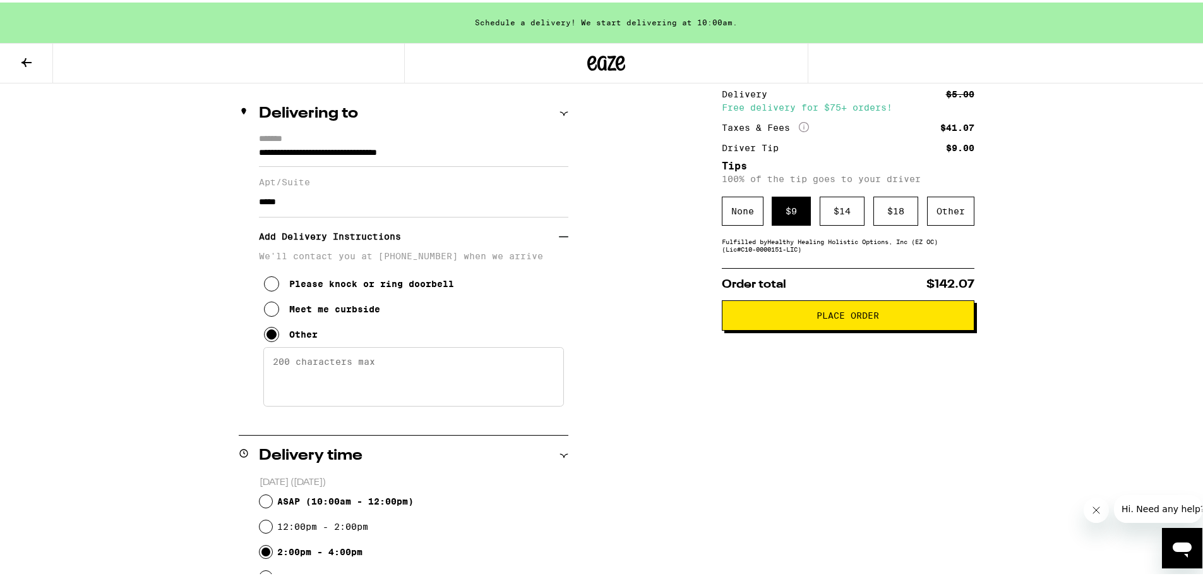
click at [313, 370] on textarea "Enter any other delivery instructions you want driver to know" at bounding box center [413, 373] width 301 height 59
drag, startPoint x: 306, startPoint y: 377, endPoint x: 267, endPoint y: 377, distance: 39.8
click at [267, 377] on textarea "Easiest to park on [GEOGRAPHIC_DATA], the street between the apartments and sho…" at bounding box center [413, 373] width 301 height 59
click at [533, 378] on textarea "Easiest to park on [GEOGRAPHIC_DATA], the street that splits the apartments and…" at bounding box center [413, 373] width 301 height 59
click at [528, 382] on textarea "Easiest to park on [GEOGRAPHIC_DATA], the street that splits the apartments and…" at bounding box center [413, 373] width 301 height 59
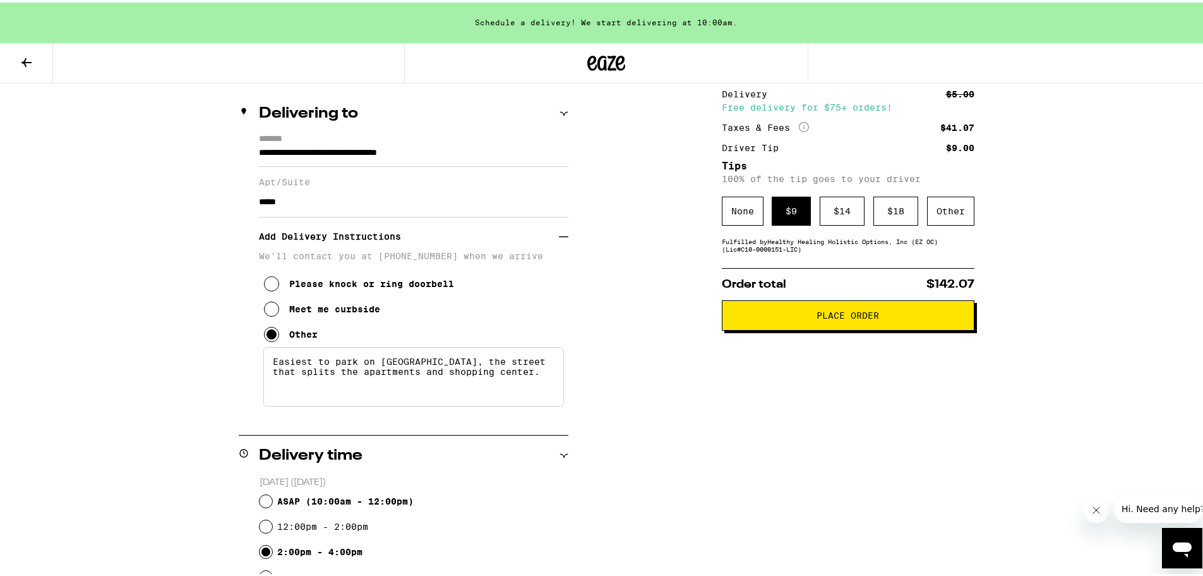
click at [497, 375] on textarea "Easiest to park on [GEOGRAPHIC_DATA], the street that splits the apartments and…" at bounding box center [413, 373] width 301 height 59
click at [519, 375] on textarea "Easiest to park on [GEOGRAPHIC_DATA], the street that splits the apartments and…" at bounding box center [413, 373] width 301 height 59
click at [514, 372] on textarea "Easiest to park on [GEOGRAPHIC_DATA], the street that splits the apartments and…" at bounding box center [413, 373] width 301 height 59
click at [524, 365] on textarea "Easiest to park on [GEOGRAPHIC_DATA], the street that splits the apartments and…" at bounding box center [413, 373] width 301 height 59
click at [524, 382] on textarea "Easiest to park on [GEOGRAPHIC_DATA], the street that splits the apartments and…" at bounding box center [413, 373] width 301 height 59
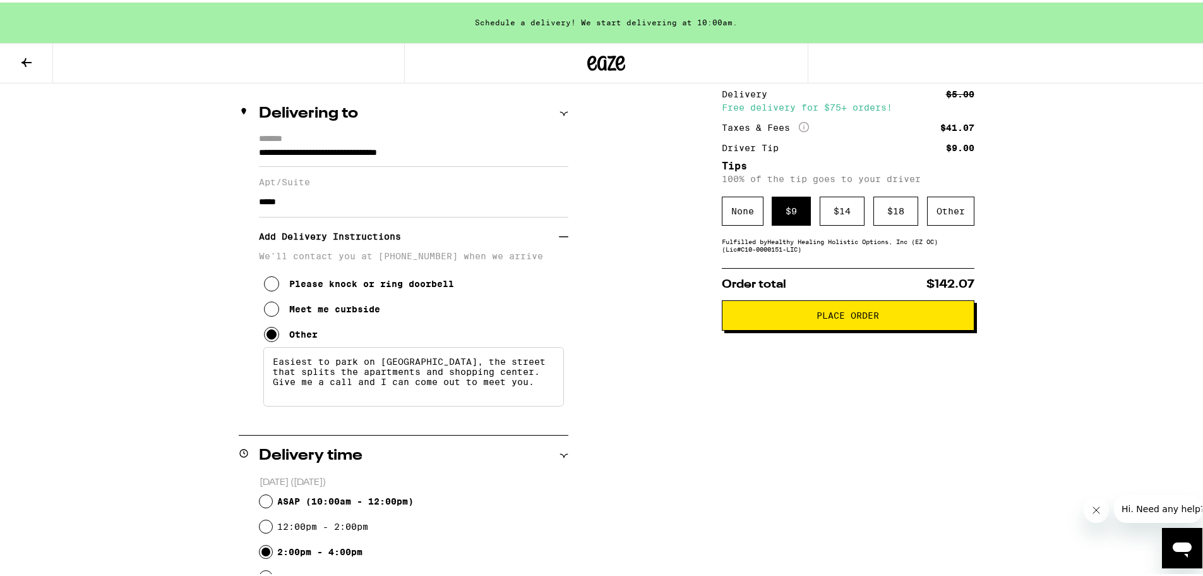
click at [267, 361] on textarea "Easiest to park on [GEOGRAPHIC_DATA], the street that splits the apartments and…" at bounding box center [413, 373] width 301 height 59
click at [473, 399] on textarea "Apartment can be hard to see/find; Easiest to park on [GEOGRAPHIC_DATA], the st…" at bounding box center [413, 373] width 301 height 59
click at [455, 370] on textarea "Apartment can be hard to see/find; Easiest to park on [GEOGRAPHIC_DATA], the st…" at bounding box center [413, 373] width 301 height 59
click at [387, 390] on textarea "Apartment can be hard to see/find from the road; Easiest to park on [GEOGRAPHIC…" at bounding box center [413, 373] width 301 height 59
drag, startPoint x: 325, startPoint y: 389, endPoint x: 454, endPoint y: 379, distance: 129.2
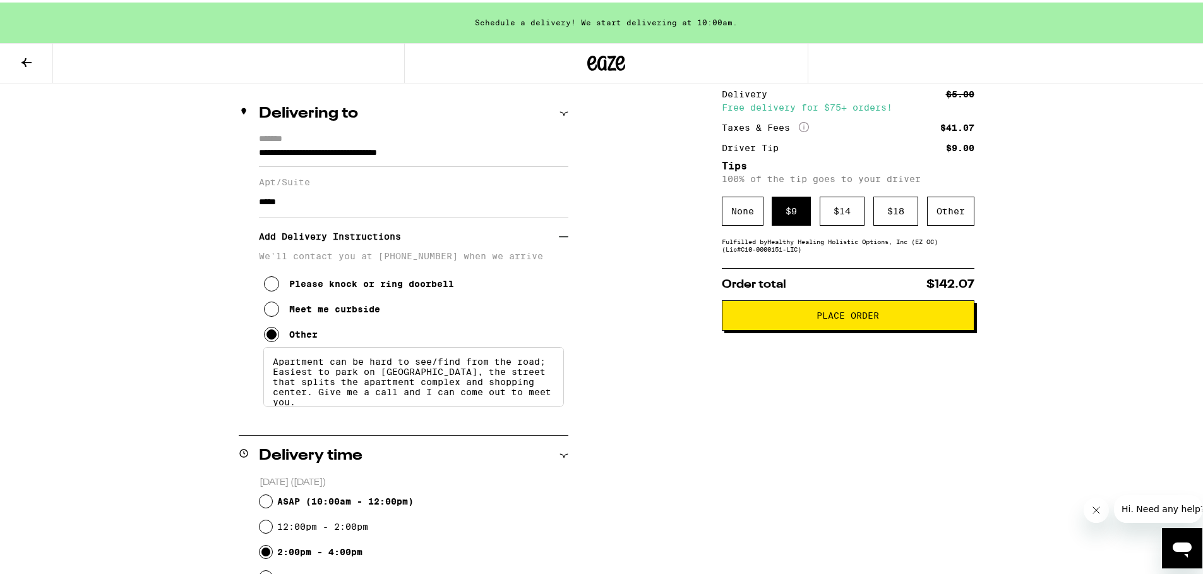
click at [454, 379] on textarea "Apartment can be hard to see/find from the road; Easiest to park on [GEOGRAPHIC…" at bounding box center [413, 373] width 301 height 59
drag, startPoint x: 462, startPoint y: 378, endPoint x: 443, endPoint y: 380, distance: 19.0
click at [443, 380] on textarea "Apartment can be hard to see/find from the road; Easiest to park on [GEOGRAPHIC…" at bounding box center [413, 373] width 301 height 59
drag, startPoint x: 526, startPoint y: 387, endPoint x: 492, endPoint y: 405, distance: 38.4
click at [525, 387] on textarea "Apartment can be hard to see/find from the road; Easiest to park on [GEOGRAPHIC…" at bounding box center [413, 373] width 301 height 59
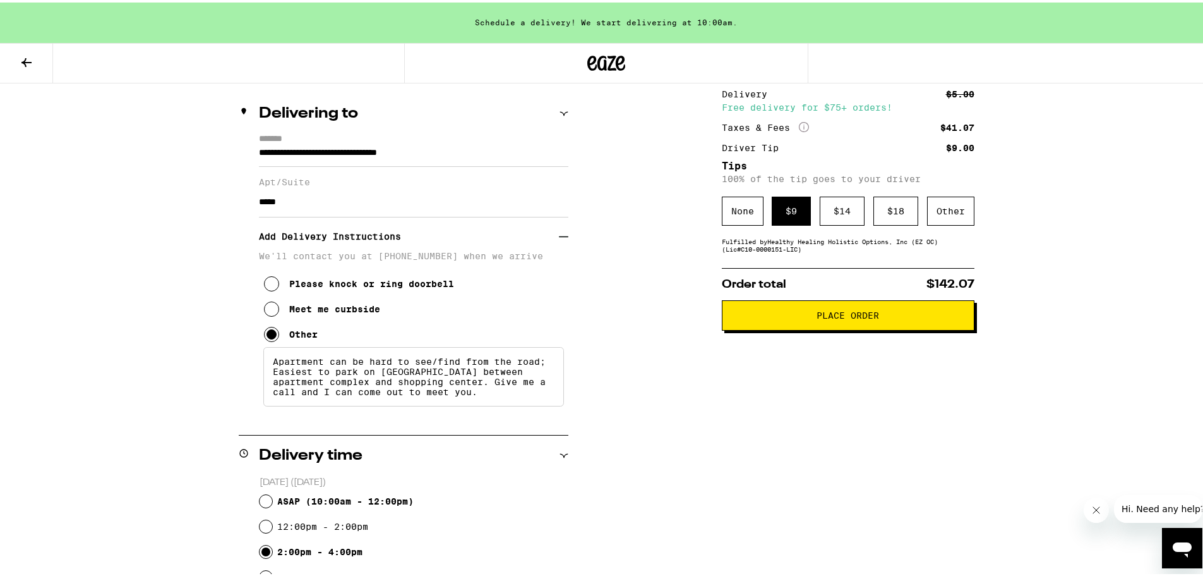
click at [492, 404] on textarea "Apartment can be hard to see/find from the road; Easiest to park on [GEOGRAPHIC…" at bounding box center [413, 373] width 301 height 59
click at [402, 404] on textarea "Apartment can be hard to see/find from the road; Easiest to park on [GEOGRAPHIC…" at bounding box center [413, 373] width 301 height 59
click at [360, 389] on textarea "Apartment can be hard to see/find from the road; Easiest to park on [GEOGRAPHIC…" at bounding box center [413, 373] width 301 height 59
click at [350, 375] on textarea "Apartment can be hard to see/find from the road; Easiest to park on [GEOGRAPHIC…" at bounding box center [413, 373] width 301 height 59
click at [425, 380] on textarea "Apartment can be hard to see/find from the road; Easiest to park on [GEOGRAPHIC…" at bounding box center [413, 373] width 301 height 59
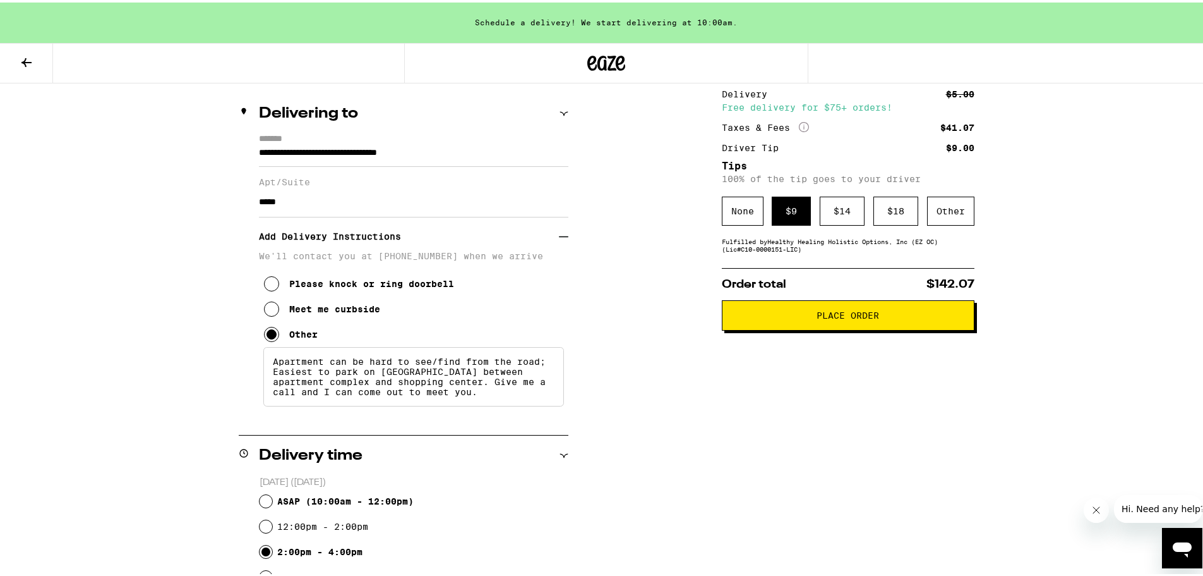
click at [361, 404] on textarea "Apartment can be hard to see/find from the road; Easiest to park on [GEOGRAPHIC…" at bounding box center [413, 373] width 301 height 59
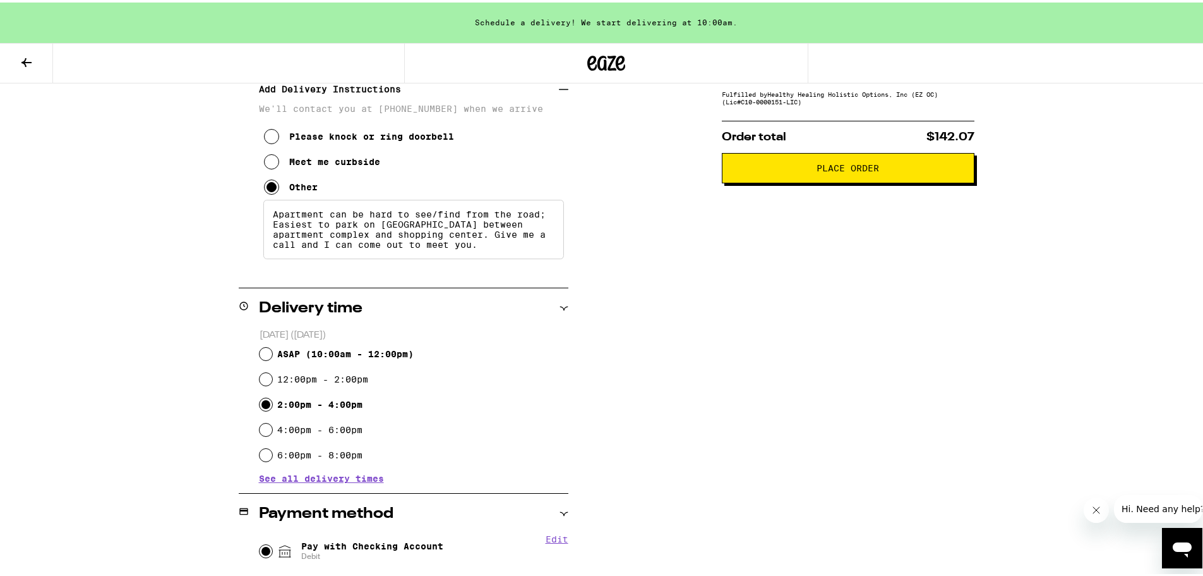
scroll to position [327, 0]
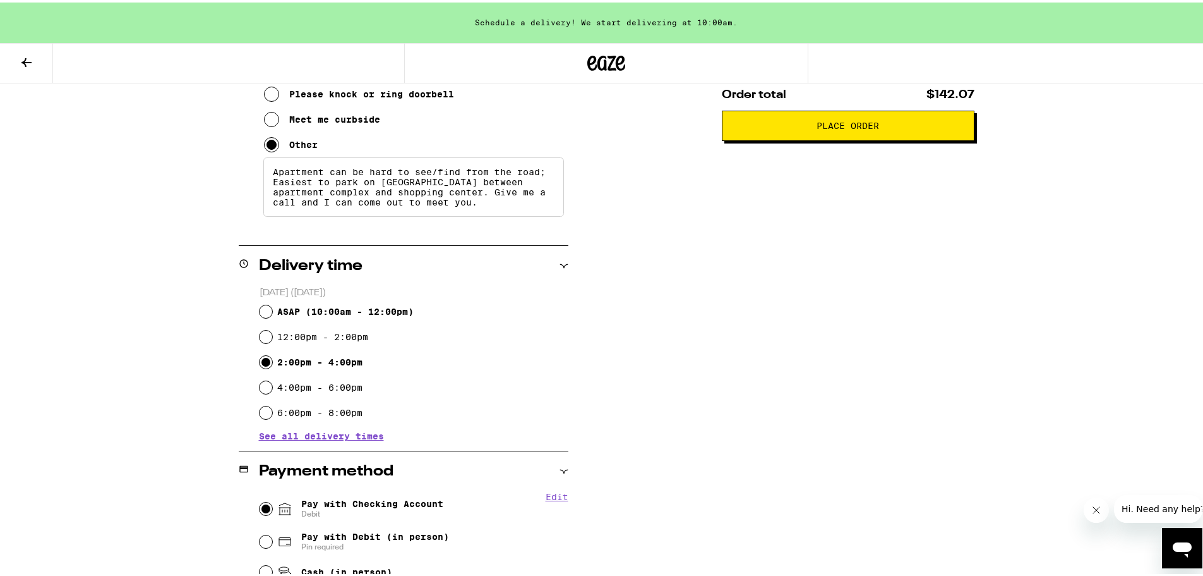
type textarea "Apartment can be hard to see/find from the road; Easiest to park on [GEOGRAPHIC…"
click at [260, 390] on input "4:00pm - 6:00pm" at bounding box center [266, 384] width 13 height 13
radio input "true"
click at [184, 370] on div "**********" at bounding box center [607, 340] width 910 height 948
click at [261, 388] on input "4:00pm - 6:00pm" at bounding box center [266, 384] width 13 height 13
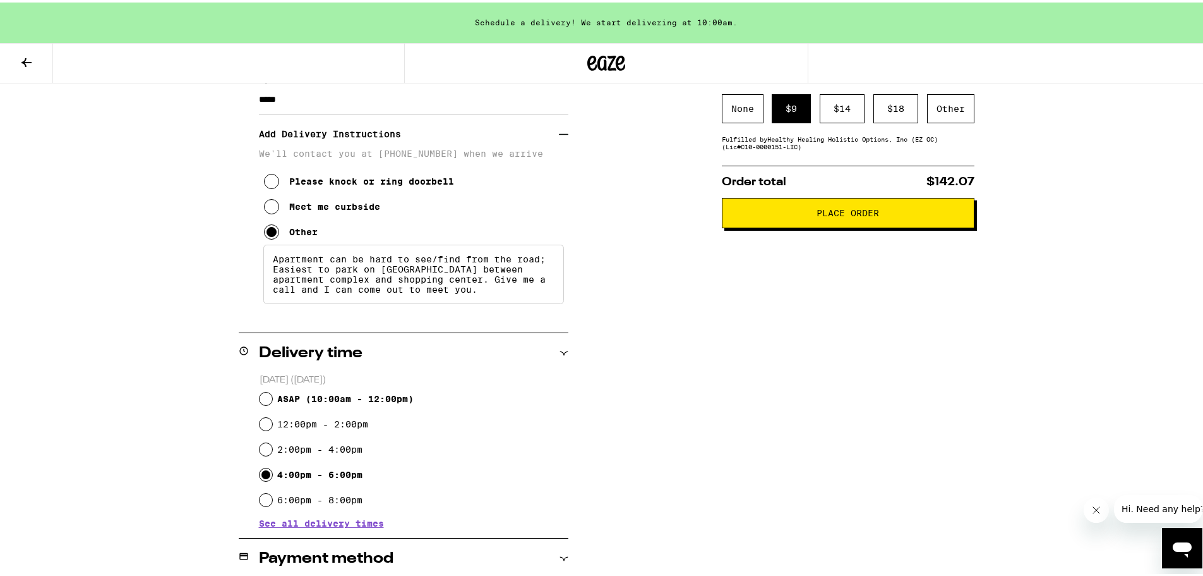
scroll to position [201, 0]
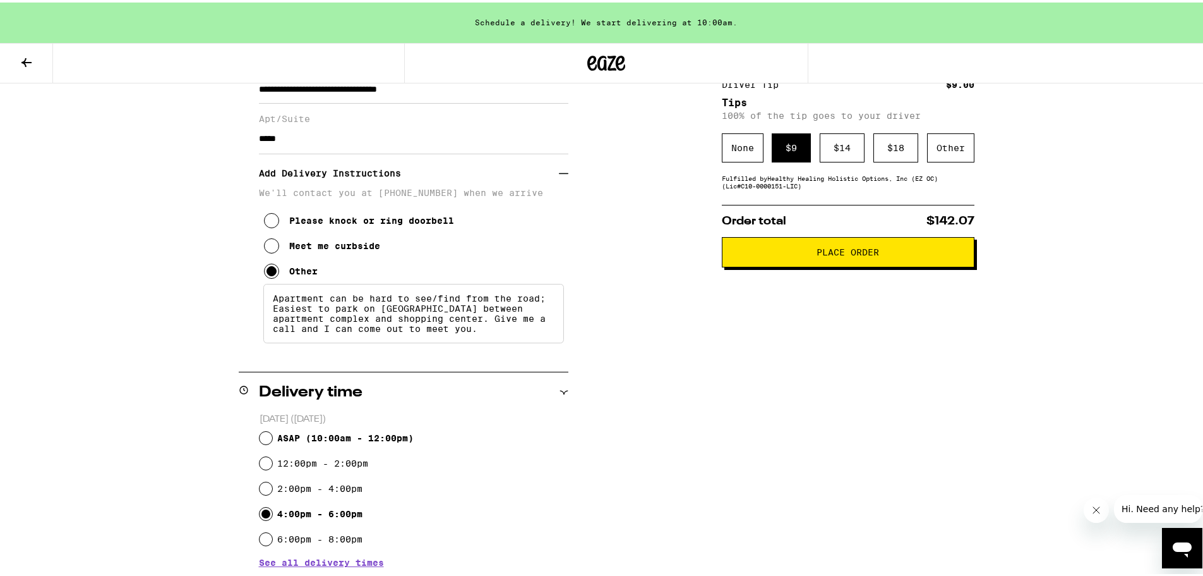
click at [330, 313] on textarea "Apartment can be hard to see/find from the road; Easiest to park on [GEOGRAPHIC…" at bounding box center [413, 310] width 301 height 59
drag, startPoint x: 352, startPoint y: 313, endPoint x: 332, endPoint y: 313, distance: 20.2
click at [332, 313] on textarea "Apartment can be hard to see/find from the road; Easiest to park on [GEOGRAPHIC…" at bounding box center [413, 310] width 301 height 59
click at [343, 304] on textarea "Apartment can be hard to see/find from the road; Easiest to find street parking…" at bounding box center [413, 310] width 301 height 59
click at [324, 319] on textarea "Apartment can be hard to see/find from the road; Easiest to find street parking…" at bounding box center [413, 310] width 301 height 59
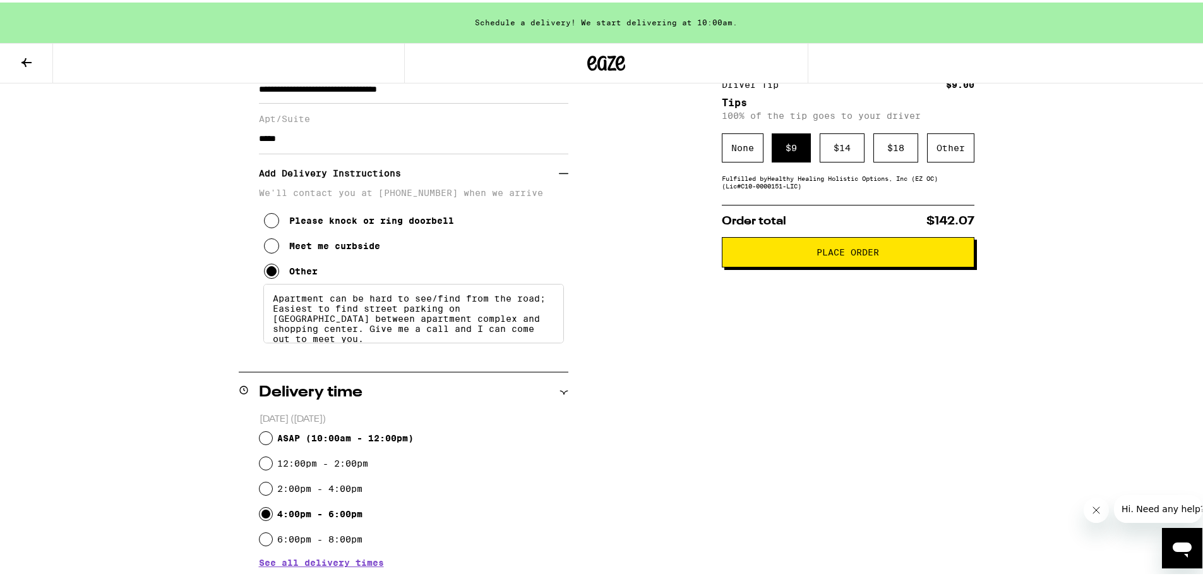
click at [315, 331] on textarea "Apartment can be hard to see/find from the road; Easiest to find street parking…" at bounding box center [413, 310] width 301 height 59
click at [298, 324] on textarea "Apartment can be hard to see/find from the road; Easiest to find street parking…" at bounding box center [413, 310] width 301 height 59
click at [293, 316] on textarea "Apartment can be hard to see/find from the road; Easiest to find street parking…" at bounding box center [413, 310] width 301 height 59
click at [307, 331] on textarea "Apartment can be hard to see/find from the road; Easiest to find street parking…" at bounding box center [413, 310] width 301 height 59
click at [358, 325] on textarea "Apartment can be hard to see/find from the road; Easiest to find street parking…" at bounding box center [413, 310] width 301 height 59
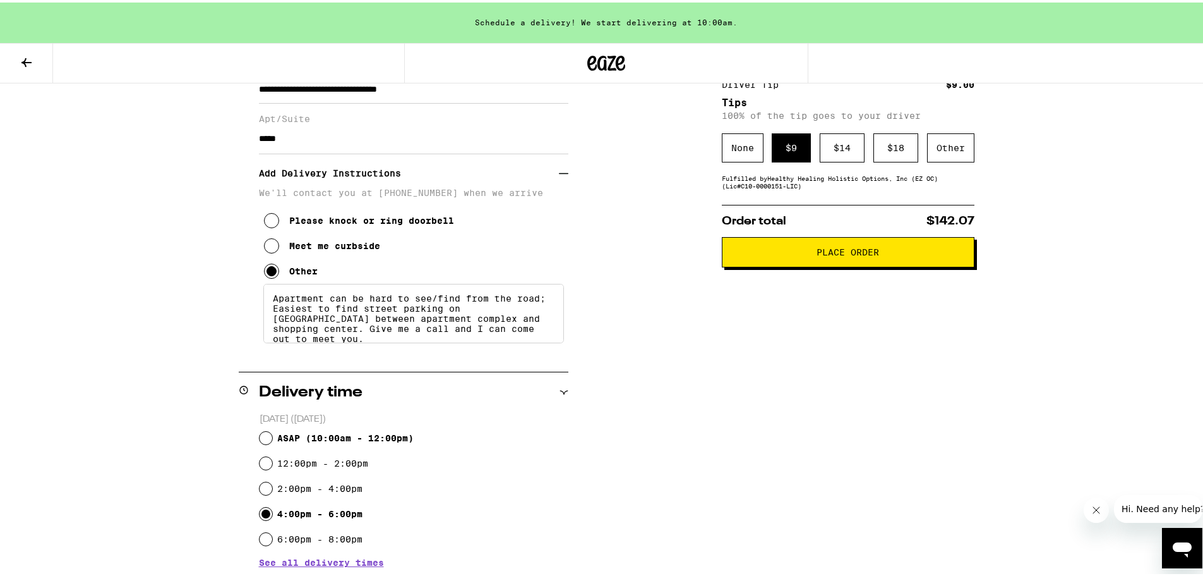
click at [492, 328] on textarea "Apartment can be hard to see/find from the road; Easiest to find street parking…" at bounding box center [413, 310] width 301 height 59
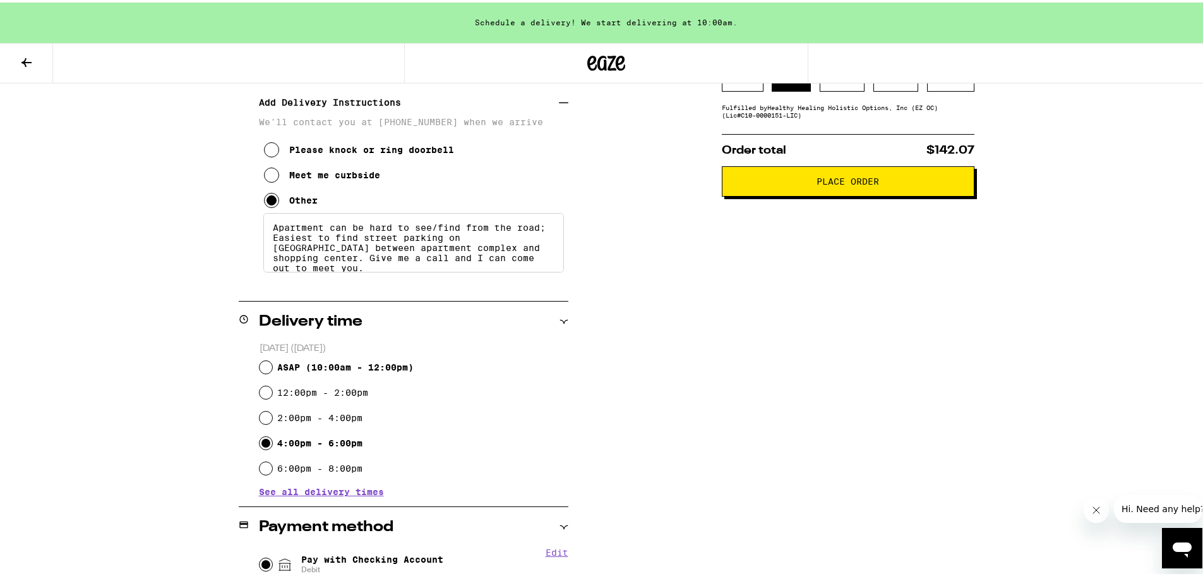
scroll to position [264, 0]
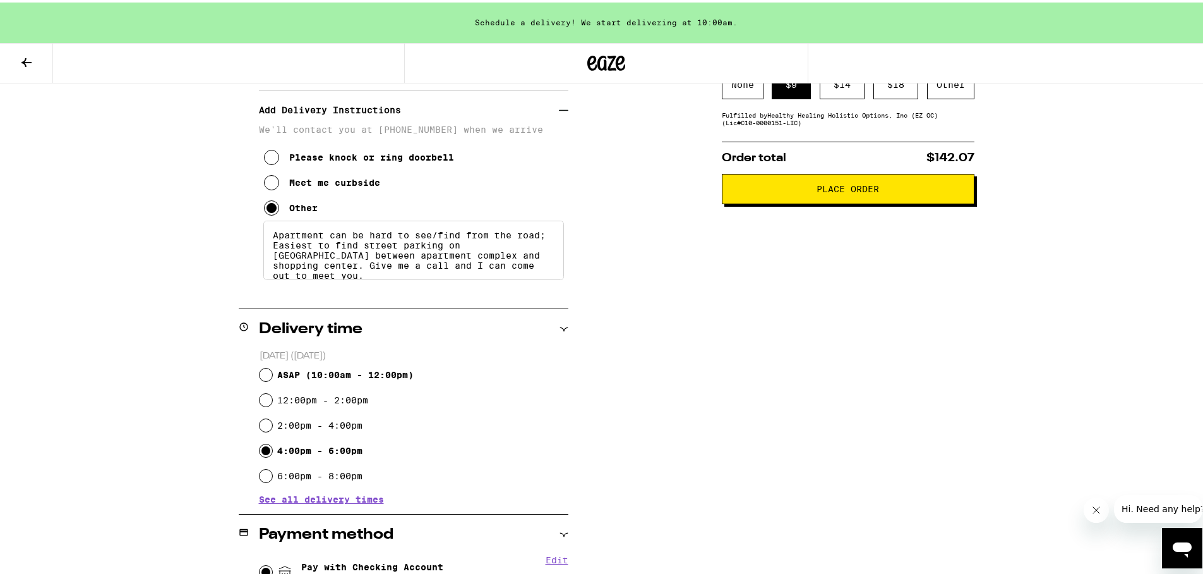
click at [423, 256] on textarea "Apartment can be hard to see/find from the road; Easiest to find street parking…" at bounding box center [413, 247] width 301 height 59
click at [387, 262] on textarea "Apartment can be hard to see/find from the road; Easiest to find street parking…" at bounding box center [413, 247] width 301 height 59
drag, startPoint x: 353, startPoint y: 251, endPoint x: 332, endPoint y: 251, distance: 20.8
click at [332, 251] on textarea "Apartment can be hard to see/find from the road; Easiest to find street parking…" at bounding box center [413, 247] width 301 height 59
click at [399, 249] on textarea "Apartment can be hard to see/find from the road; Easiest to do street parking o…" at bounding box center [413, 247] width 301 height 59
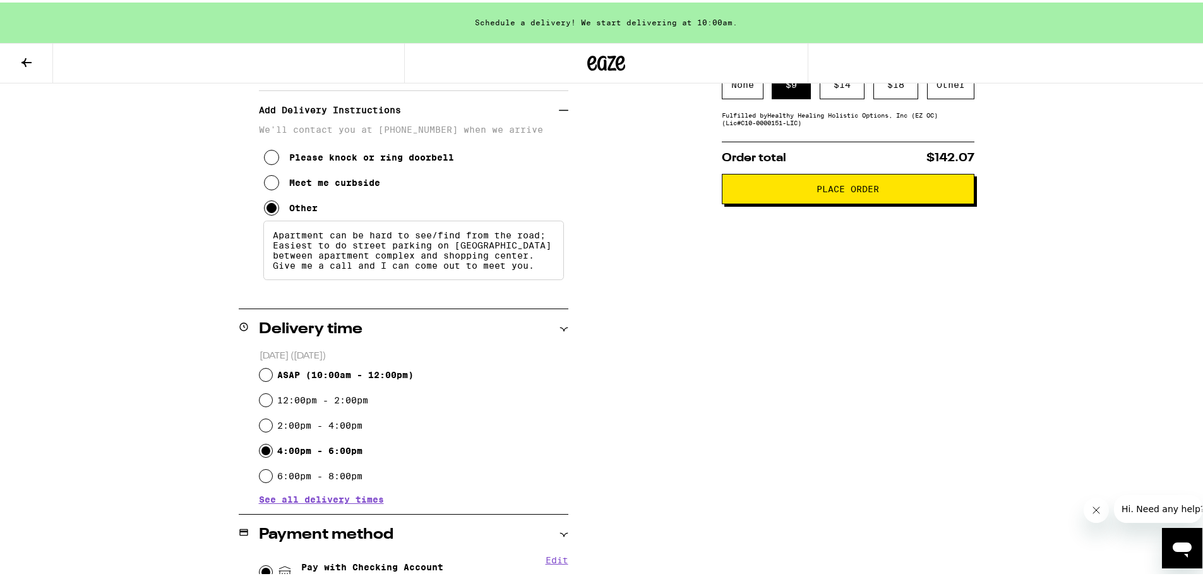
click at [360, 277] on textarea "Apartment can be hard to see/find from the road; Easiest to do street parking o…" at bounding box center [413, 247] width 301 height 59
click at [407, 271] on textarea "Apartment can be hard to see/find from the road; Easiest to do street parking o…" at bounding box center [413, 247] width 301 height 59
click at [486, 265] on textarea "Apartment can be hard to see/find from the road; Easiest to do street parking o…" at bounding box center [413, 247] width 301 height 59
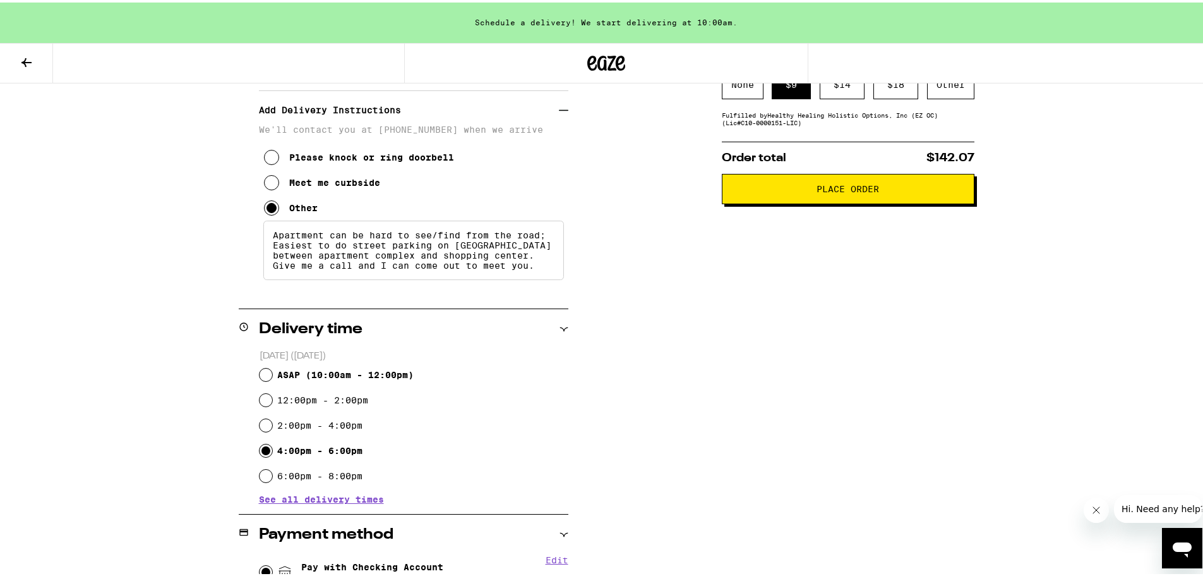
click at [540, 268] on textarea "Apartment can be hard to see/find from the road; Easiest to do street parking o…" at bounding box center [413, 247] width 301 height 59
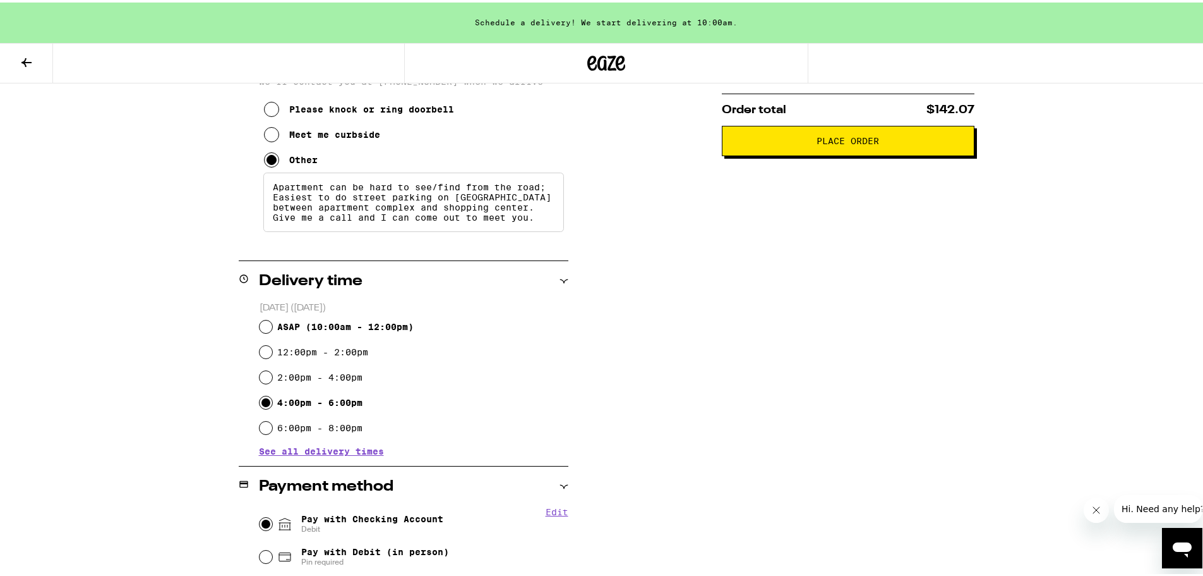
scroll to position [316, 0]
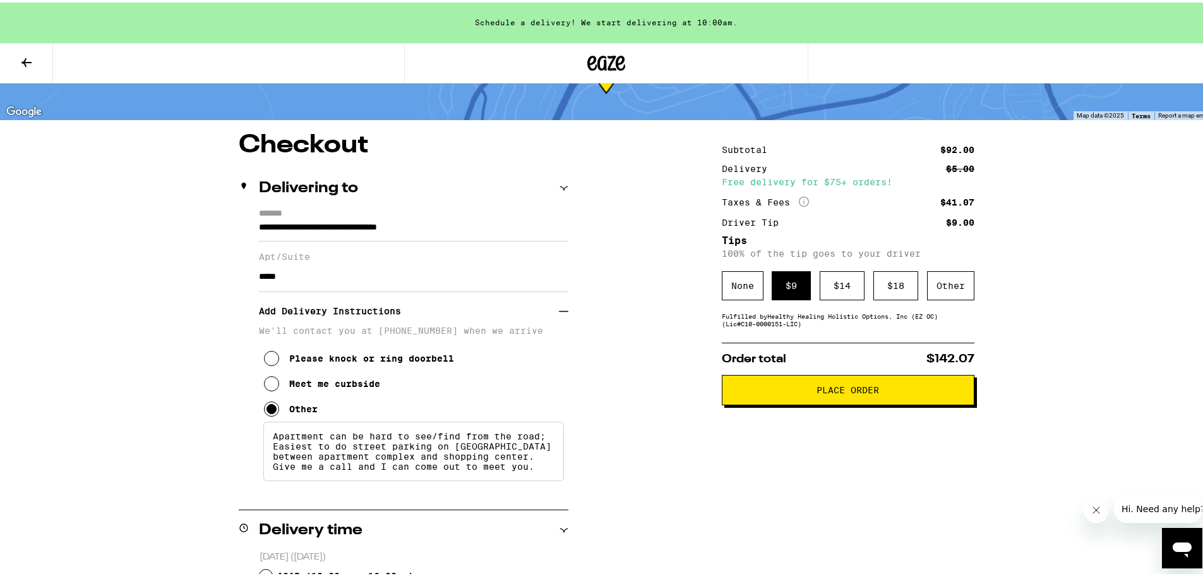
type textarea "Apartment can be hard to see/find from the road; Easiest to do street parking o…"
click at [781, 391] on span "Place Order" at bounding box center [848, 387] width 231 height 9
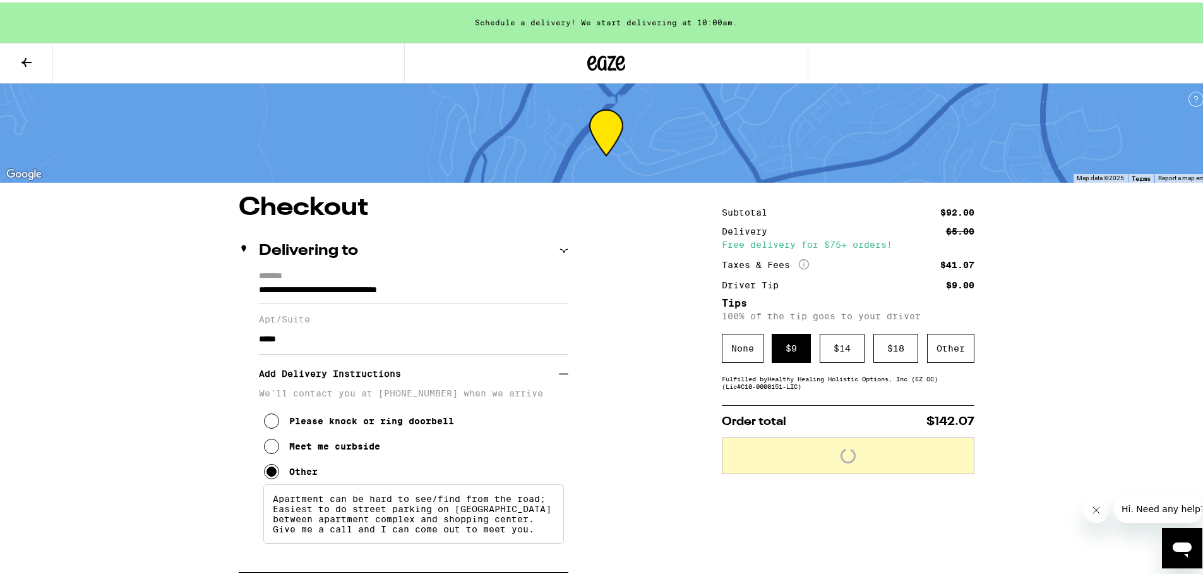
scroll to position [0, 0]
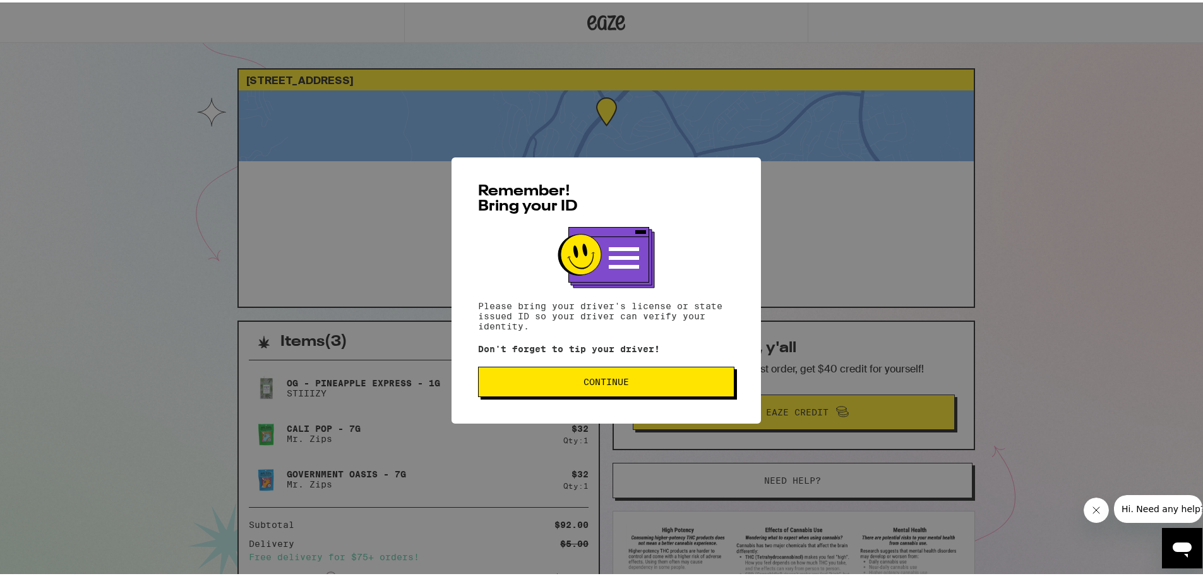
click at [641, 376] on button "Continue" at bounding box center [606, 379] width 256 height 30
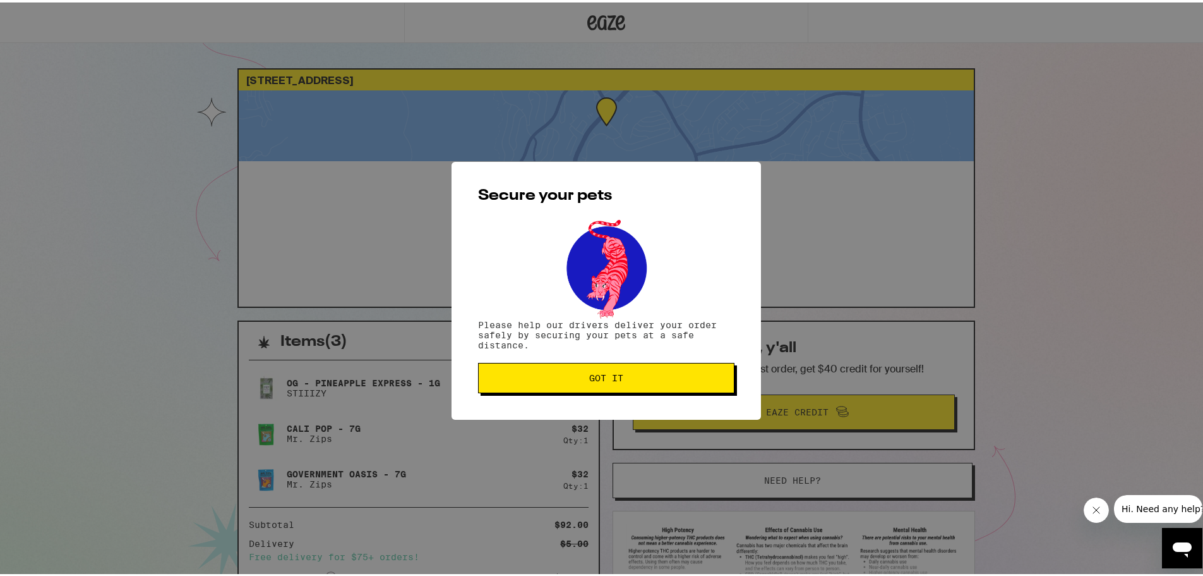
click at [641, 376] on span "Got it" at bounding box center [606, 375] width 235 height 9
